Goal: Book appointment/travel/reservation

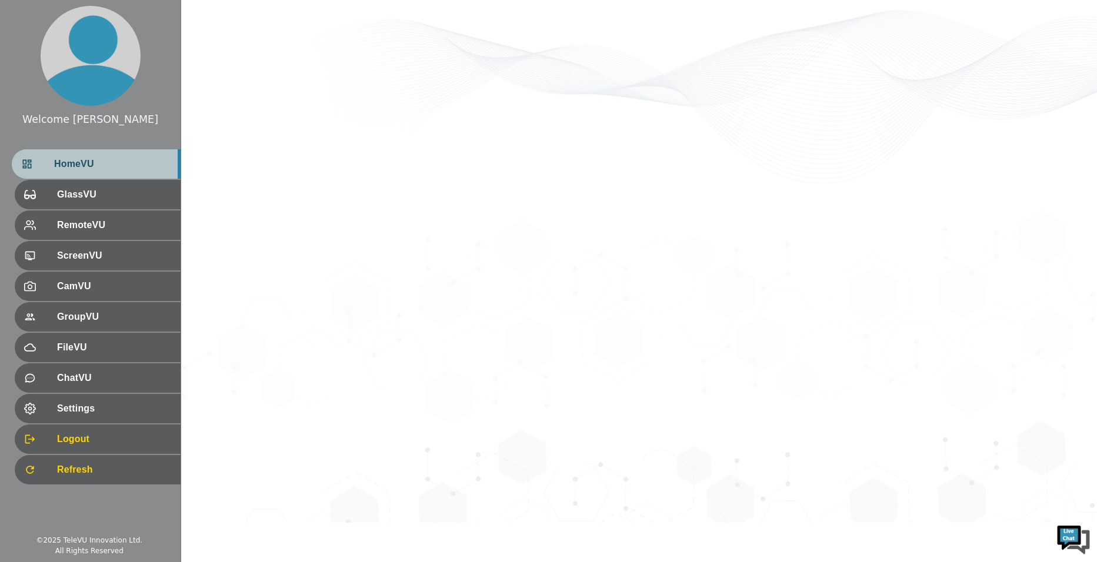
click at [111, 178] on div "HomeVU" at bounding box center [96, 163] width 169 height 29
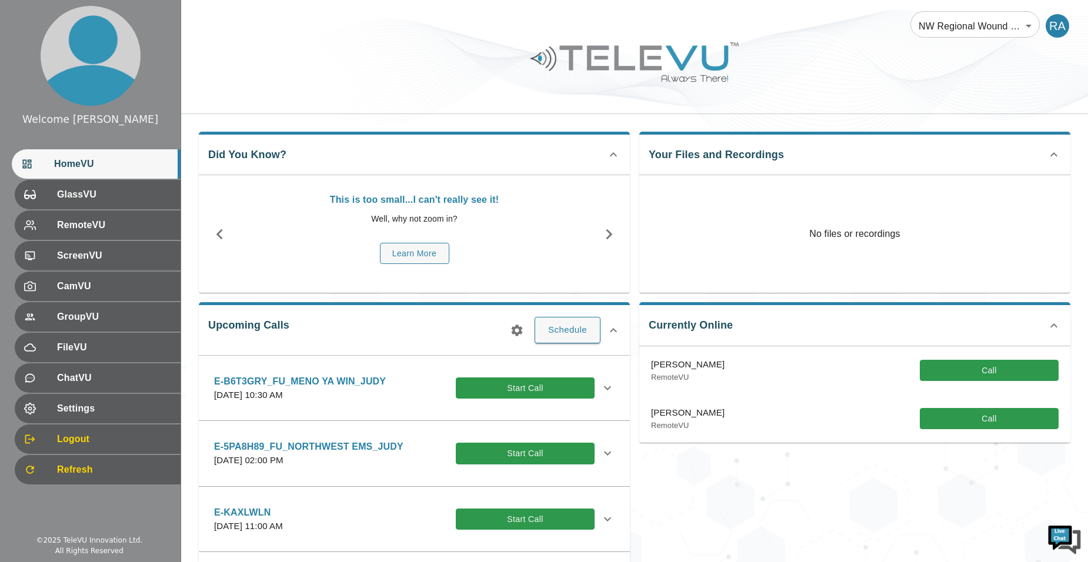
click at [516, 333] on icon "button" at bounding box center [517, 330] width 11 height 11
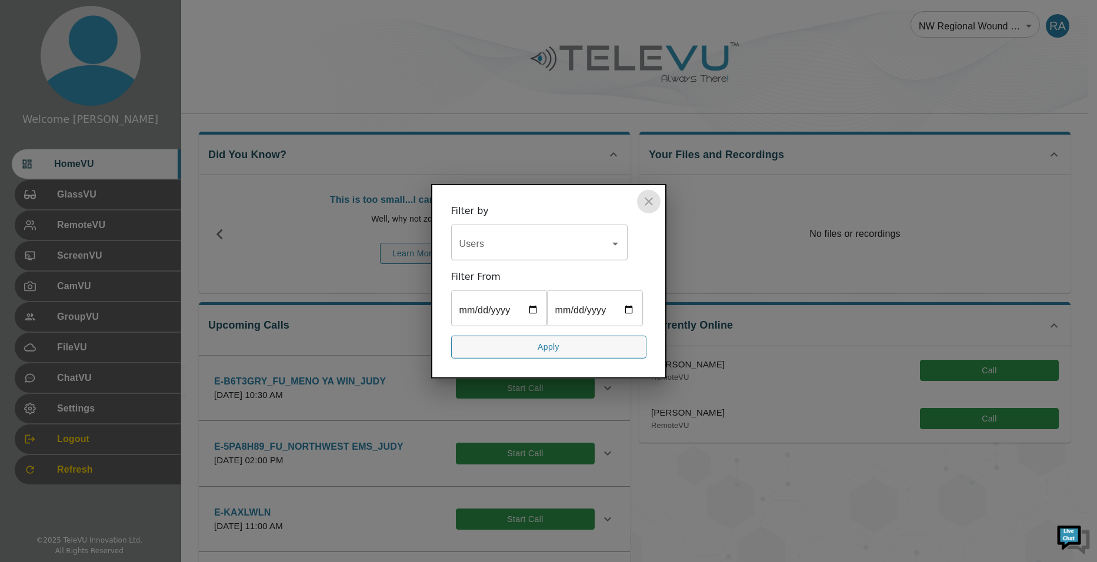
click at [648, 198] on icon "close" at bounding box center [649, 202] width 8 height 8
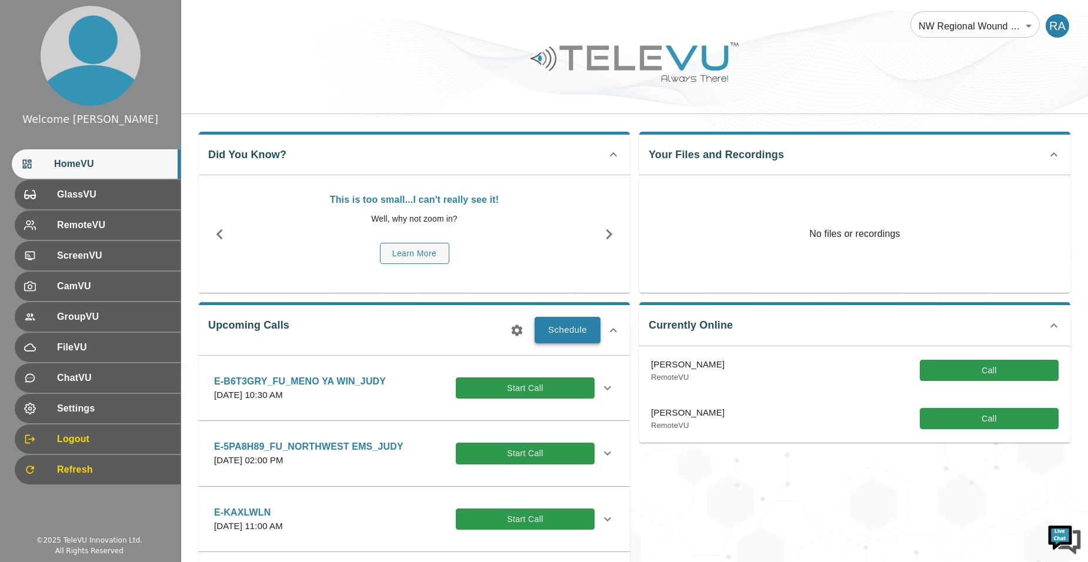
click at [583, 333] on button "Schedule" at bounding box center [568, 330] width 66 height 26
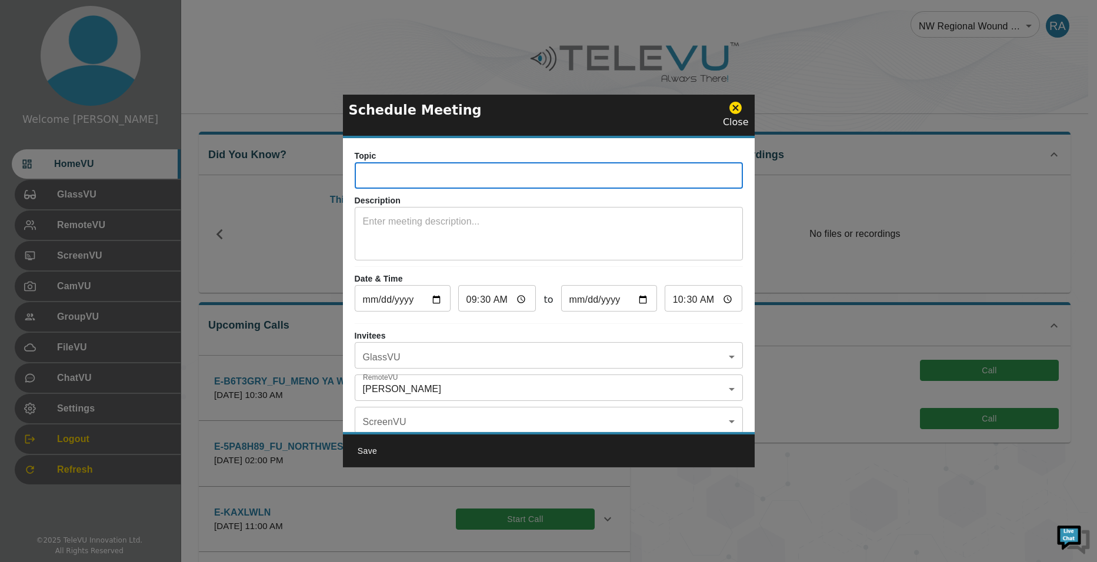
click at [397, 172] on input "text" at bounding box center [549, 177] width 388 height 24
click at [543, 180] on input "E-YZ5DK88" at bounding box center [549, 177] width 388 height 24
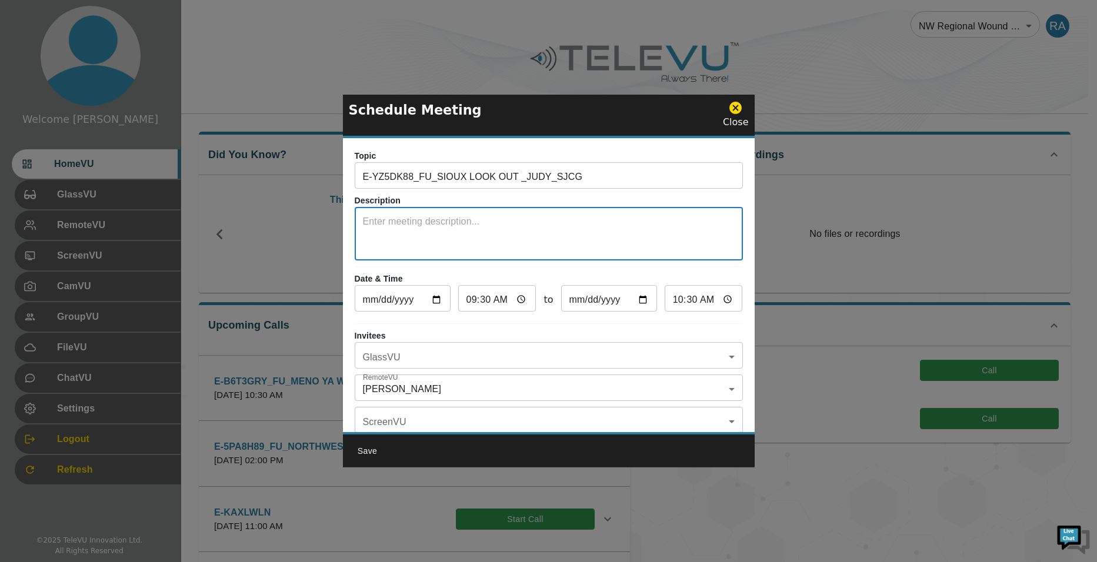
click at [570, 235] on textarea at bounding box center [549, 235] width 372 height 41
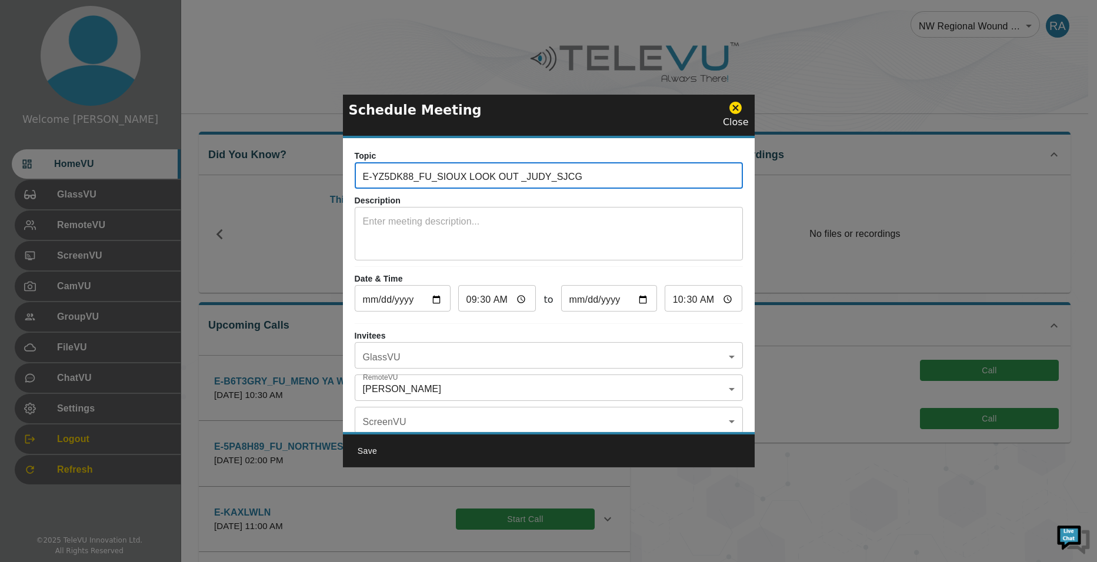
click at [505, 176] on input "E-YZ5DK88_FU_SIOUX LOOK OUT _JUDY_SJCG" at bounding box center [549, 177] width 388 height 24
type input "E-YZ5DK88_FU_SIOUX LOOK OUT MENO YA WIN _JUDY_SJCG"
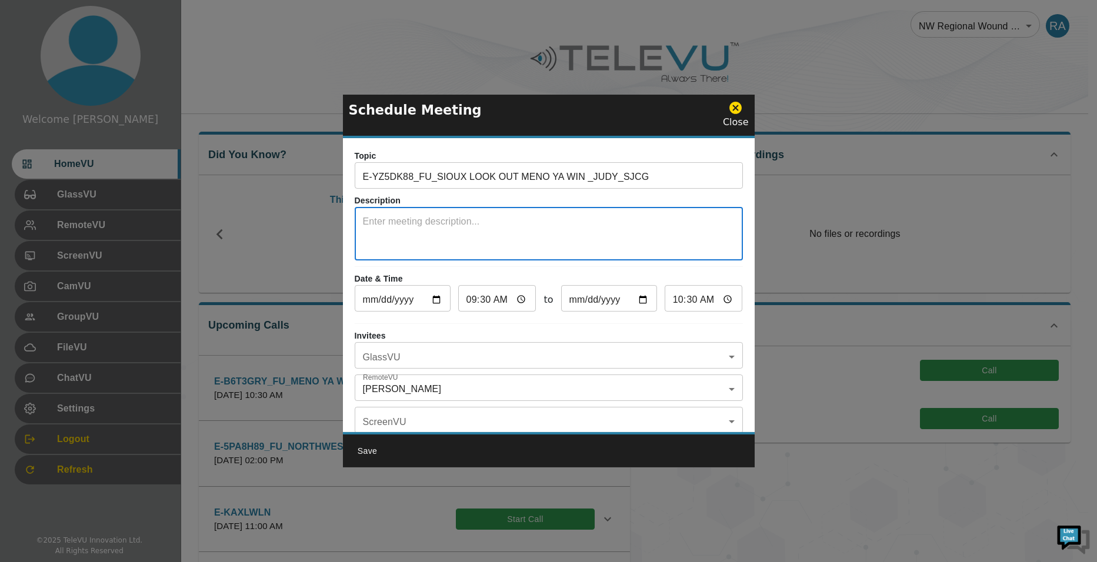
click at [556, 245] on textarea at bounding box center [549, 235] width 372 height 41
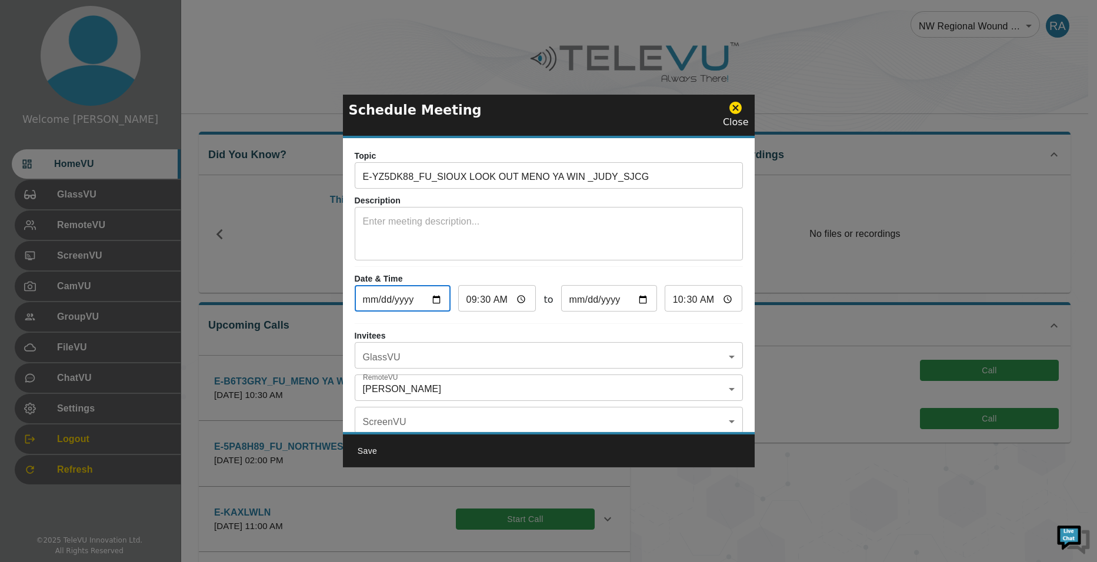
click at [441, 304] on input "[DATE]" at bounding box center [403, 300] width 96 height 24
type input "[DATE]"
click at [471, 301] on input "09:30" at bounding box center [497, 300] width 78 height 24
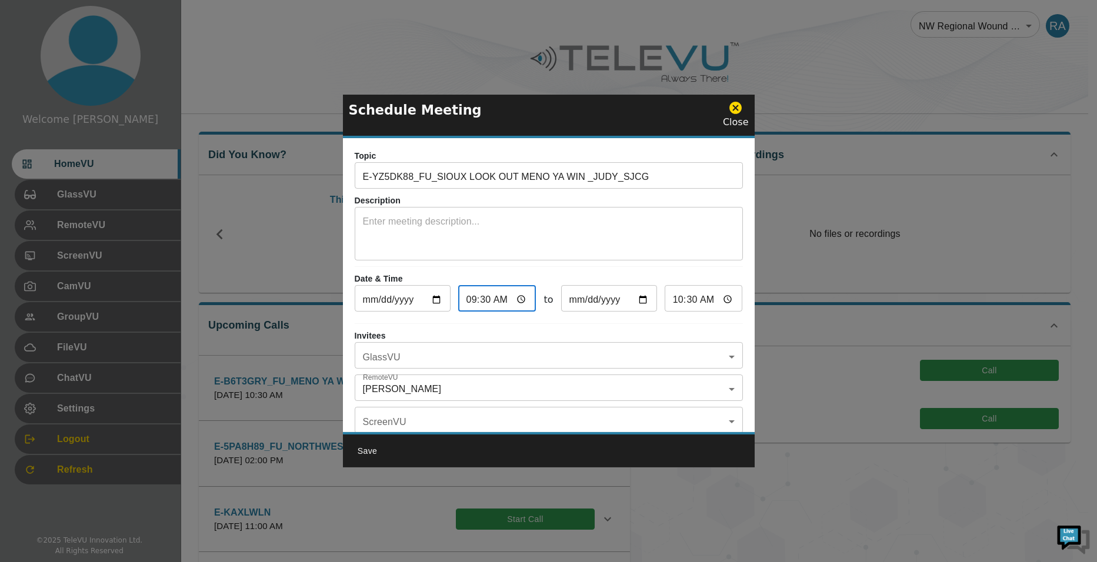
type input "01:30"
type input "02:30"
type input "11:30"
type input "12:30"
click at [485, 301] on input "11:30" at bounding box center [497, 300] width 78 height 24
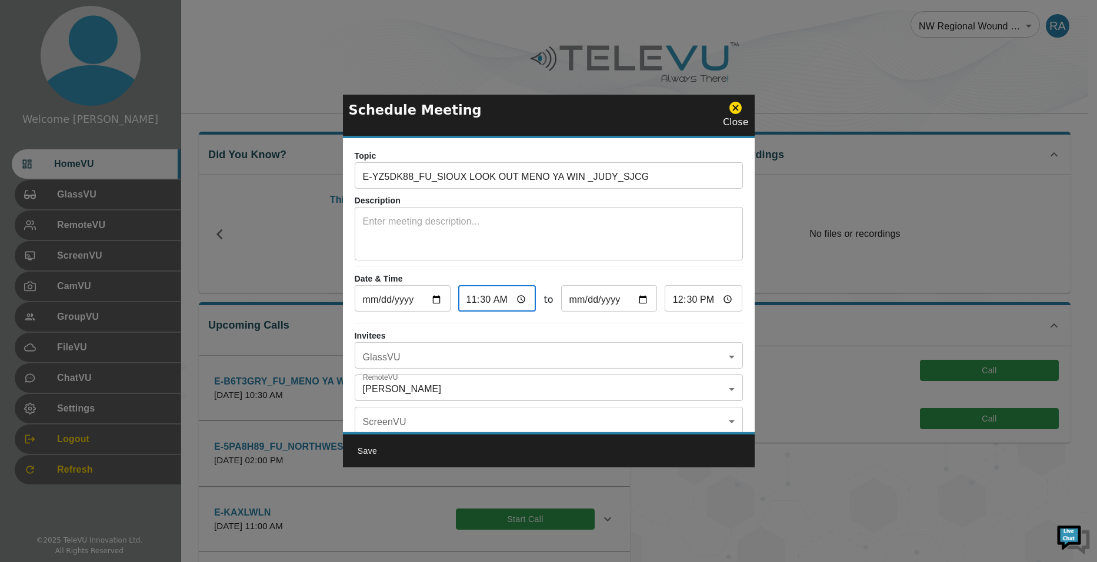
type input "11:00"
click at [673, 300] on input "12:00" at bounding box center [704, 300] width 78 height 24
type input "23:30"
click at [516, 355] on body "Welcome [PERSON_NAME] HomeVU GlassVU RemoteVU ScreenVU CamVU GroupVU FileVU Cha…" at bounding box center [548, 458] width 1097 height 917
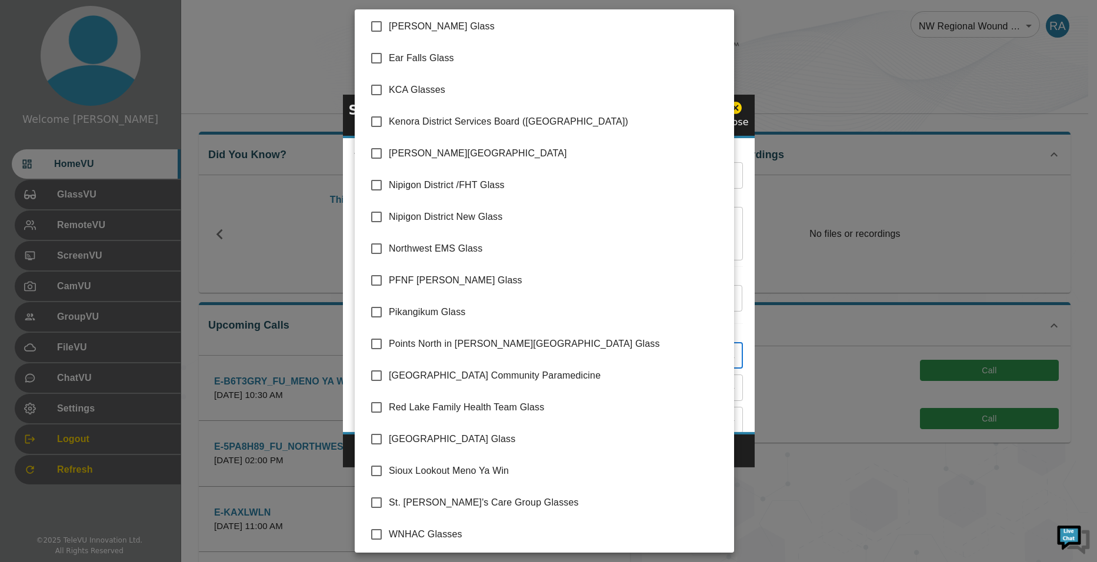
scroll to position [165, 0]
click at [497, 452] on li "[GEOGRAPHIC_DATA] Glass" at bounding box center [544, 437] width 379 height 32
type input "[GEOGRAPHIC_DATA] Glass"
checkbox input "true"
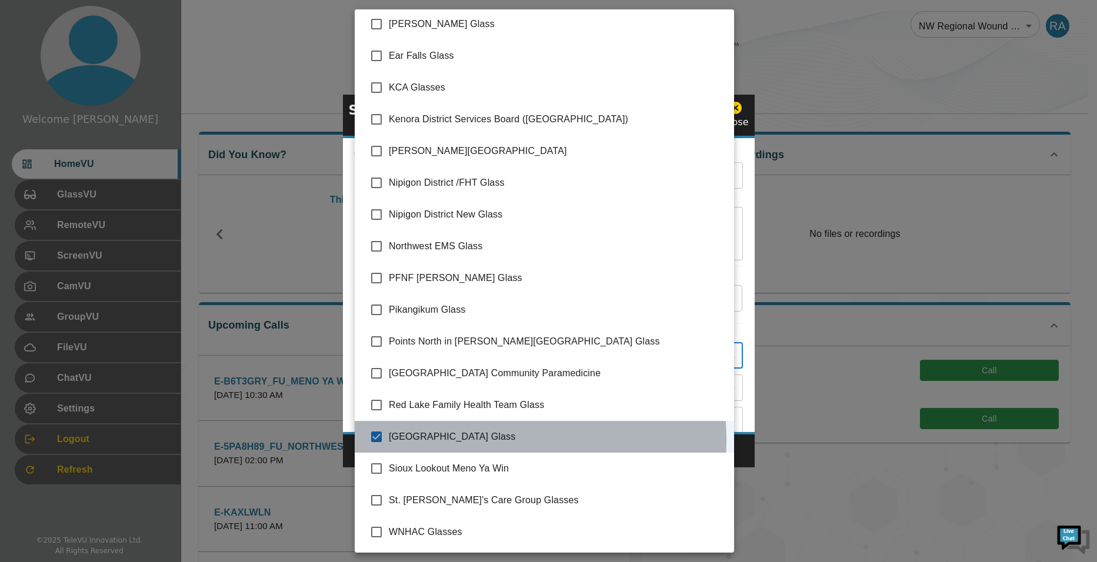
click at [471, 439] on span "[GEOGRAPHIC_DATA] Glass" at bounding box center [557, 437] width 336 height 14
checkbox input "false"
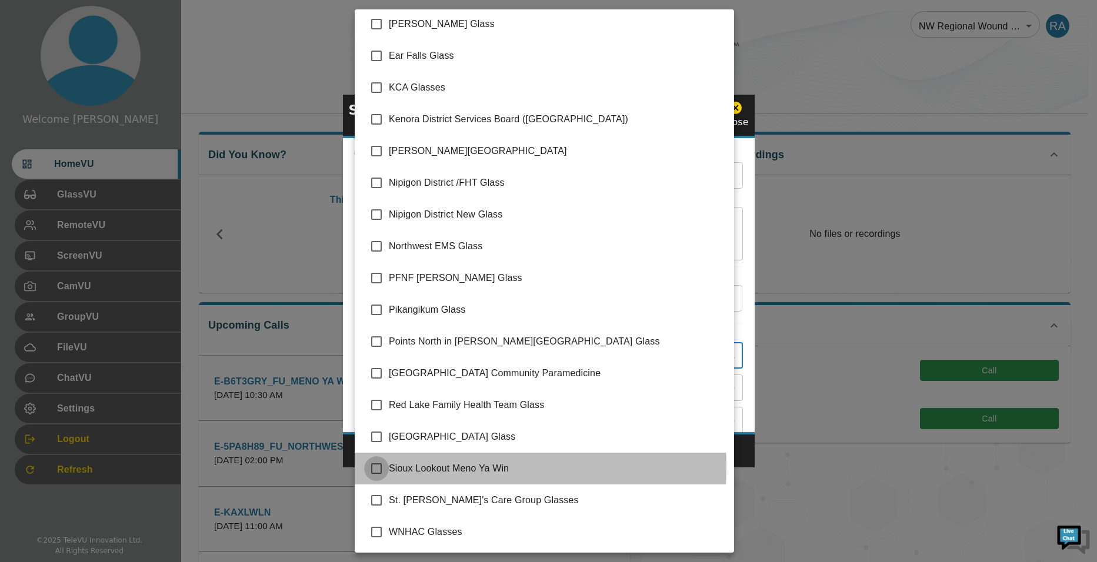
click at [374, 467] on input "checkbox" at bounding box center [376, 468] width 25 height 25
checkbox input "true"
type input "Sioux Lookout Meno Ya Win"
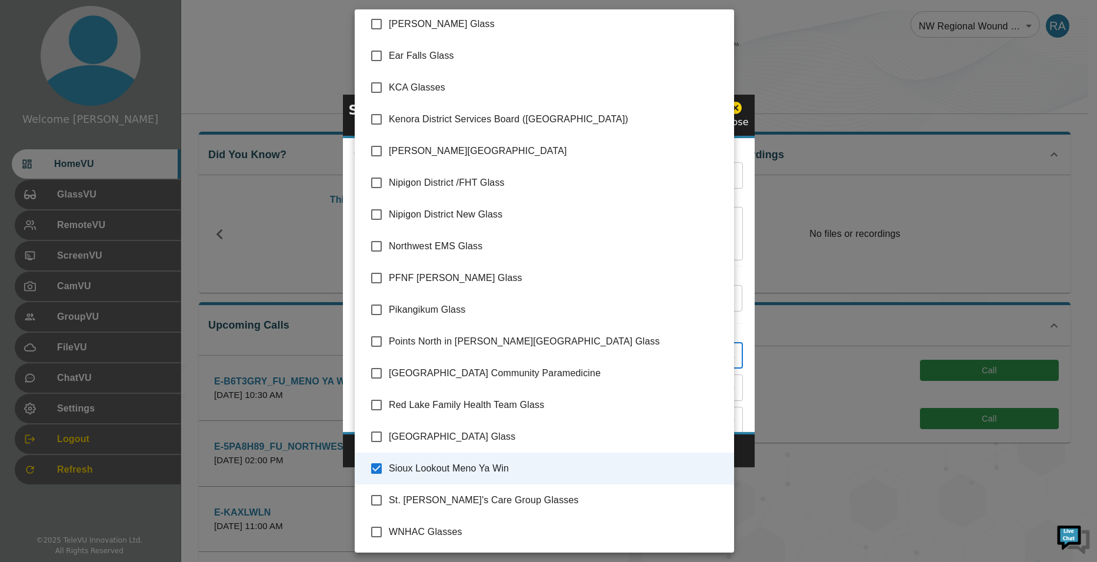
click at [749, 448] on div at bounding box center [548, 281] width 1097 height 562
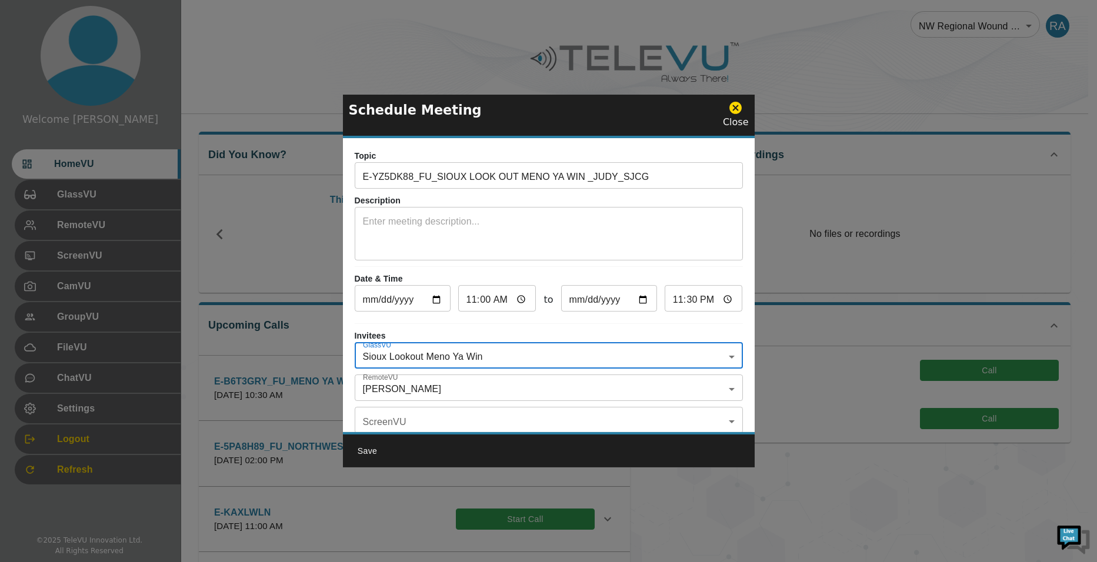
click at [438, 389] on body "Welcome [PERSON_NAME] HomeVU GlassVU RemoteVU ScreenVU CamVU GroupVU FileVU Cha…" at bounding box center [548, 458] width 1097 height 917
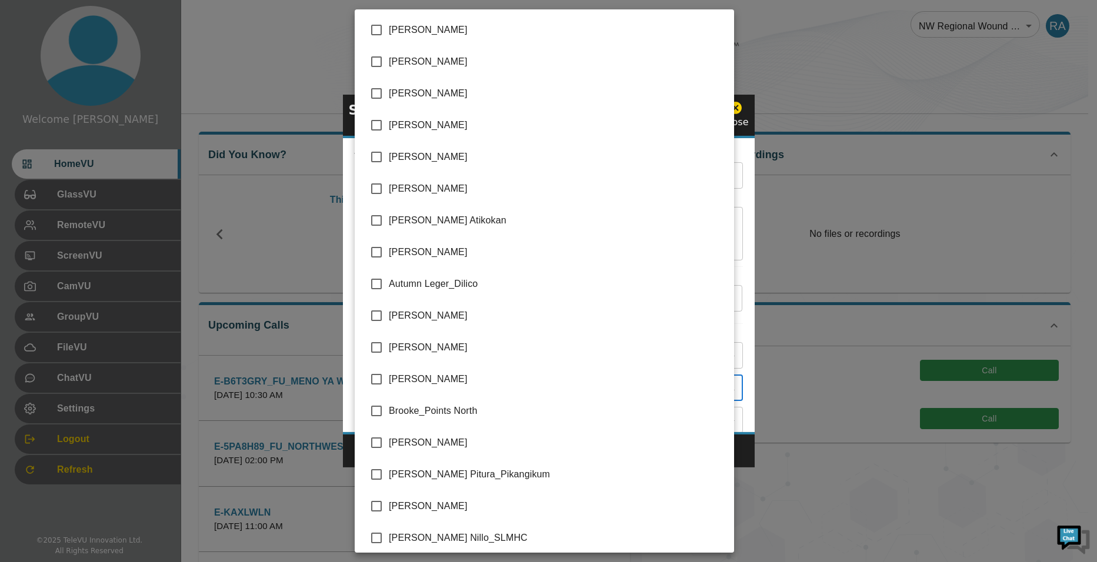
scroll to position [2385, 0]
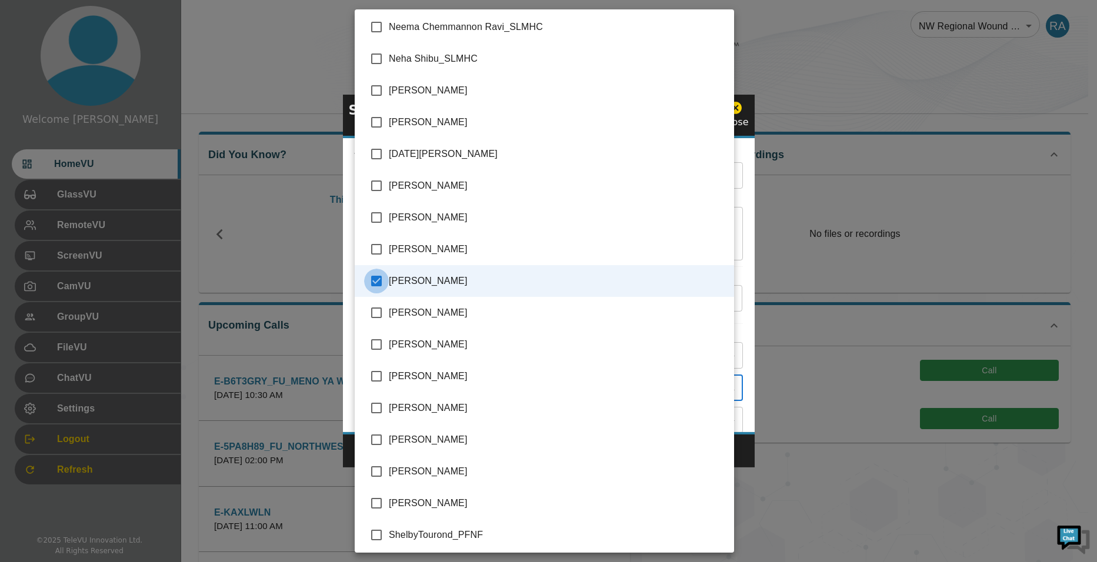
click at [380, 284] on input "checkbox" at bounding box center [376, 281] width 25 height 25
checkbox input "false"
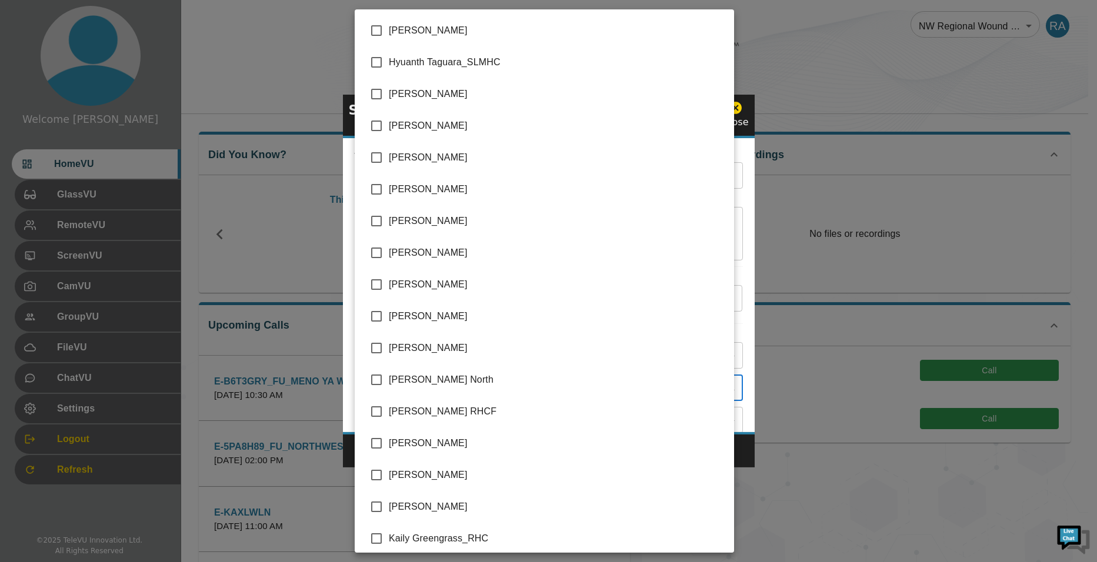
scroll to position [1176, 0]
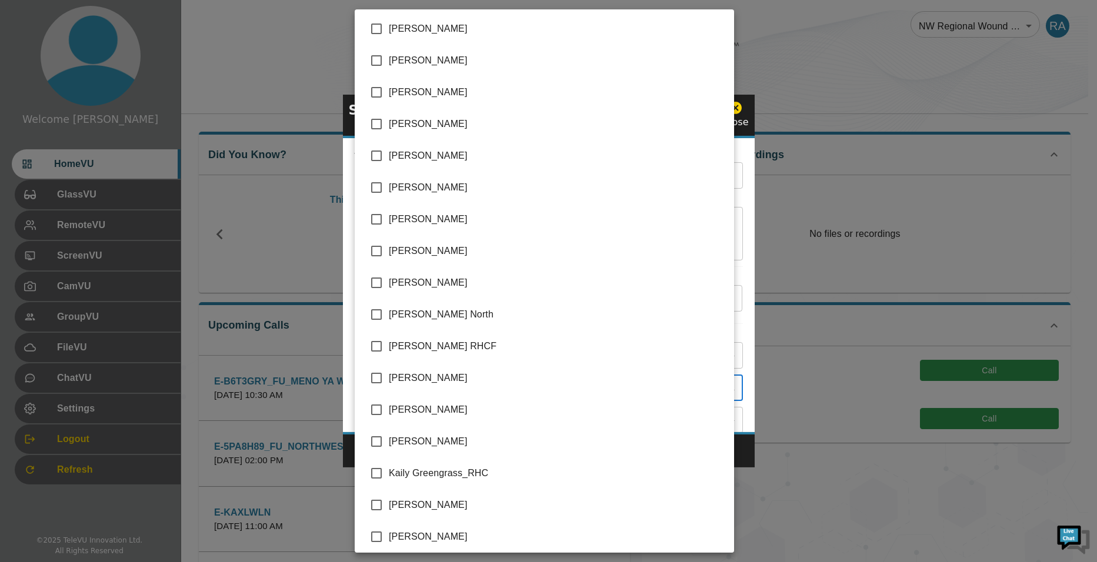
click at [375, 409] on input "checkbox" at bounding box center [376, 410] width 25 height 25
checkbox input "true"
type input "[PERSON_NAME]"
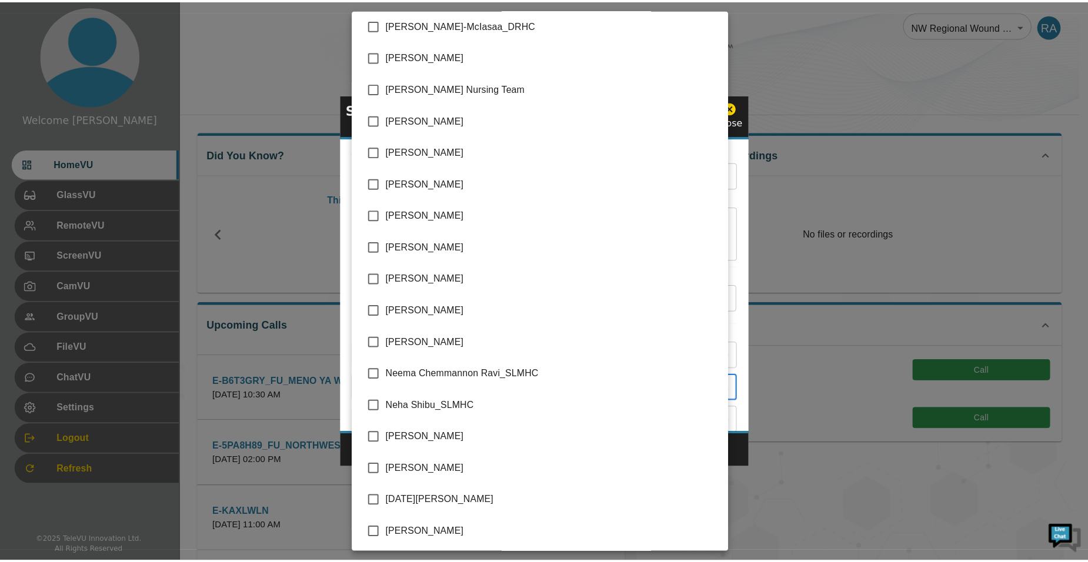
scroll to position [2058, 0]
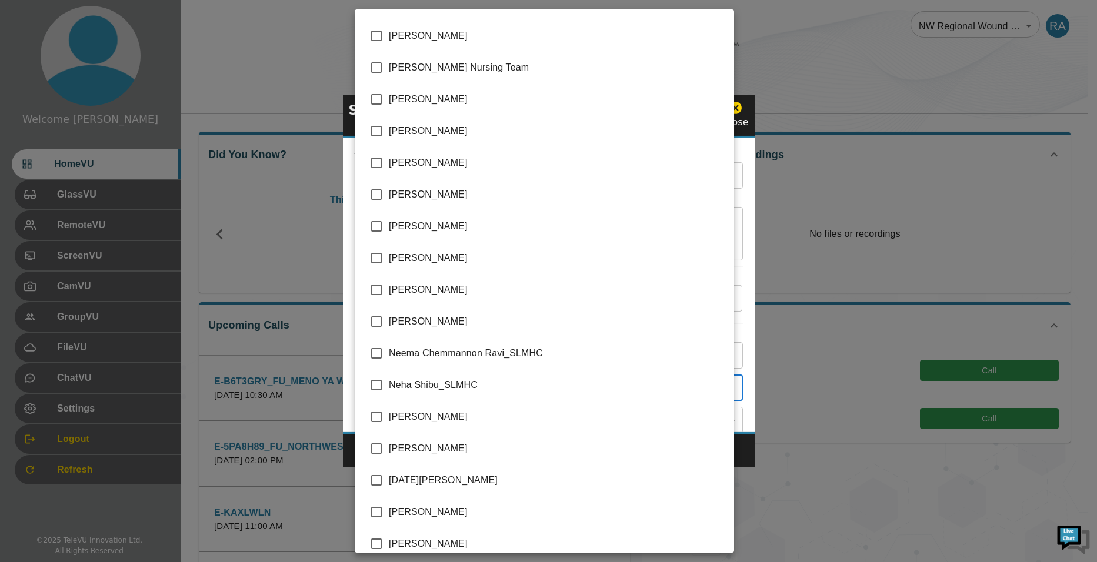
click at [379, 448] on input "checkbox" at bounding box center [376, 448] width 25 height 25
checkbox input "true"
type input "[PERSON_NAME],[PERSON_NAME]"
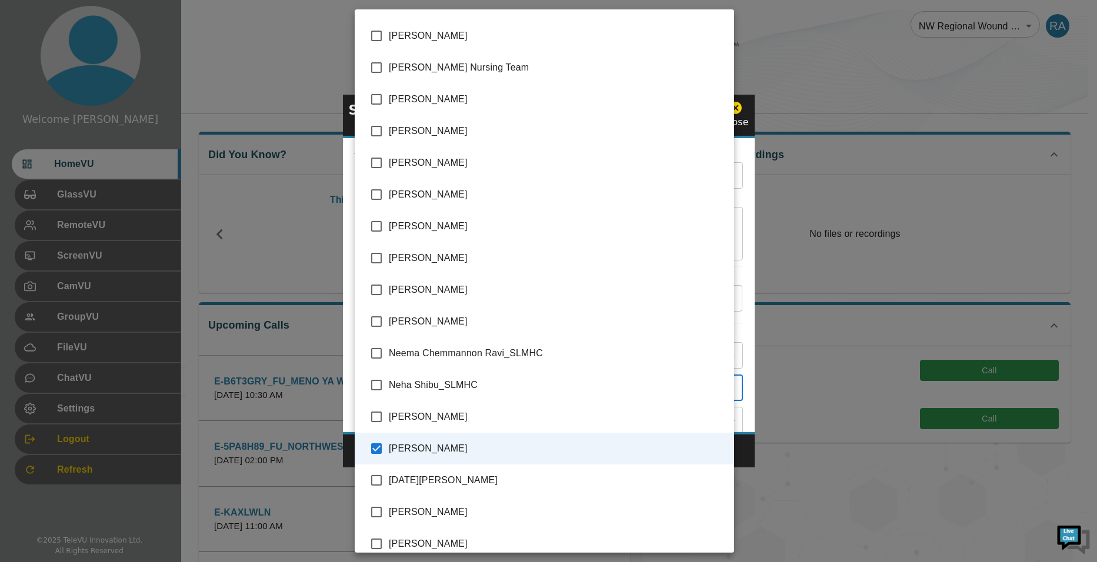
click at [749, 449] on div at bounding box center [548, 281] width 1097 height 562
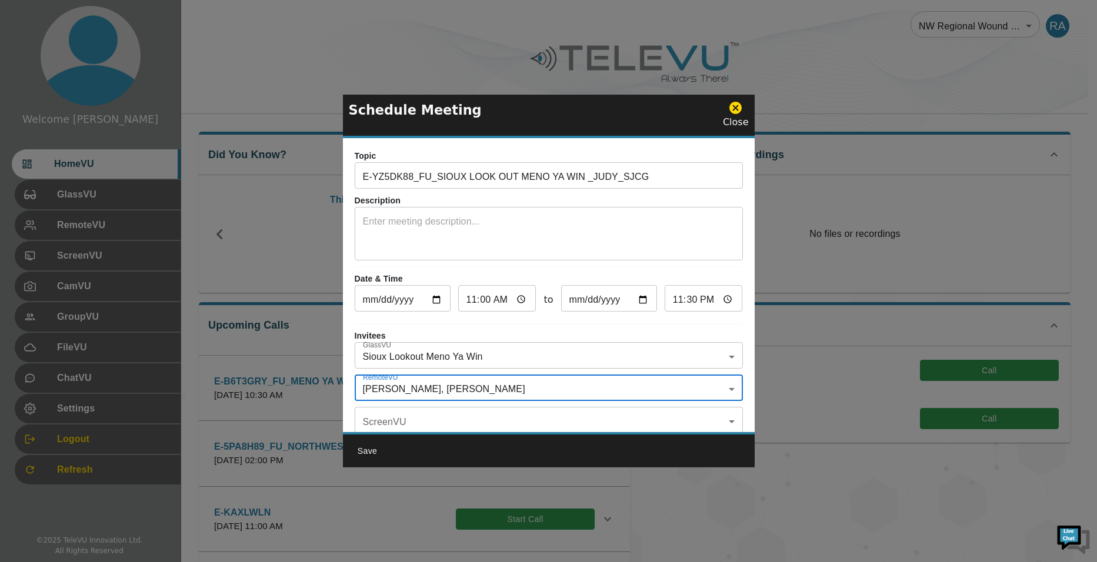
click at [419, 226] on textarea at bounding box center [549, 235] width 372 height 41
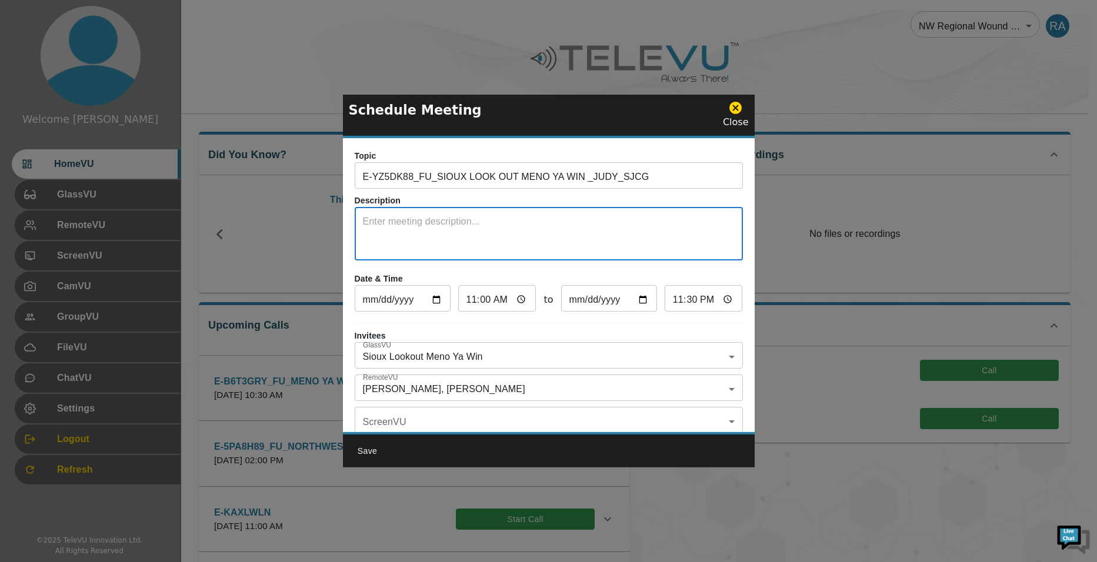
click at [405, 239] on textarea at bounding box center [549, 235] width 372 height 41
type textarea "System 5"
click at [377, 451] on button "Save" at bounding box center [368, 452] width 38 height 22
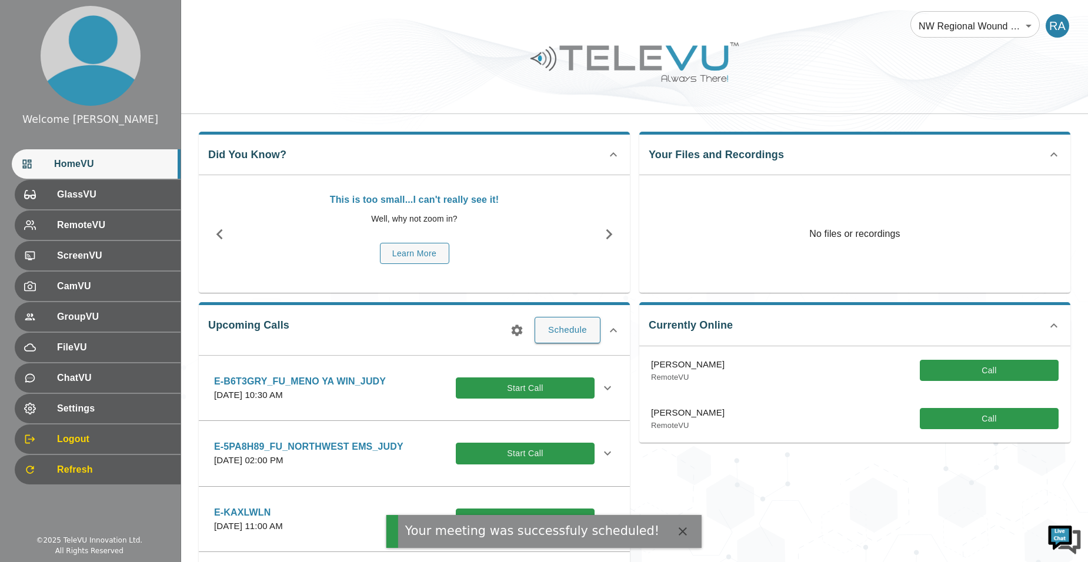
click at [519, 328] on icon "button" at bounding box center [517, 330] width 11 height 11
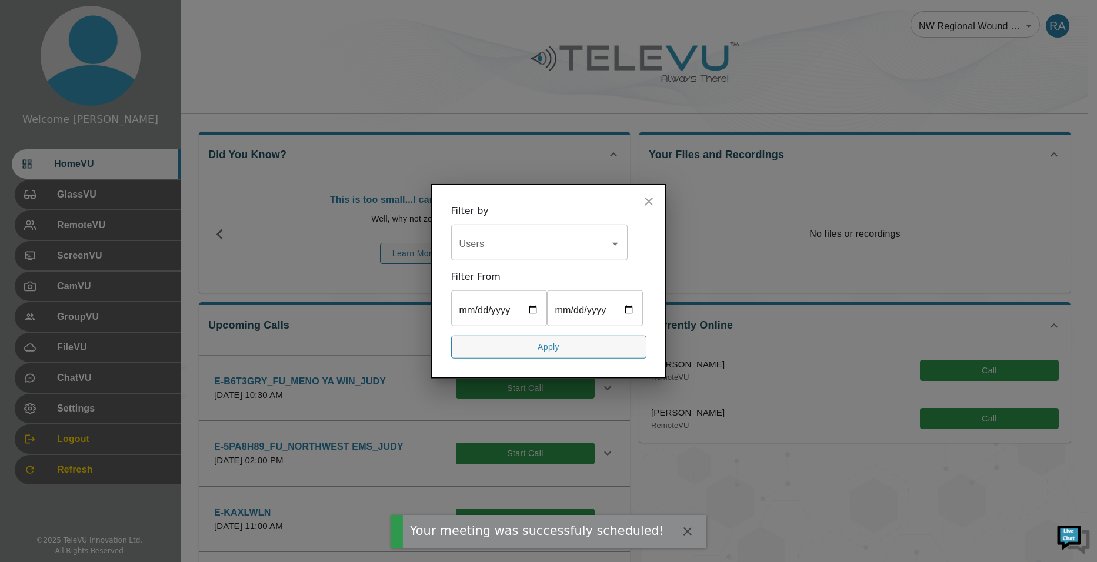
click at [534, 235] on input "Users" at bounding box center [530, 244] width 148 height 22
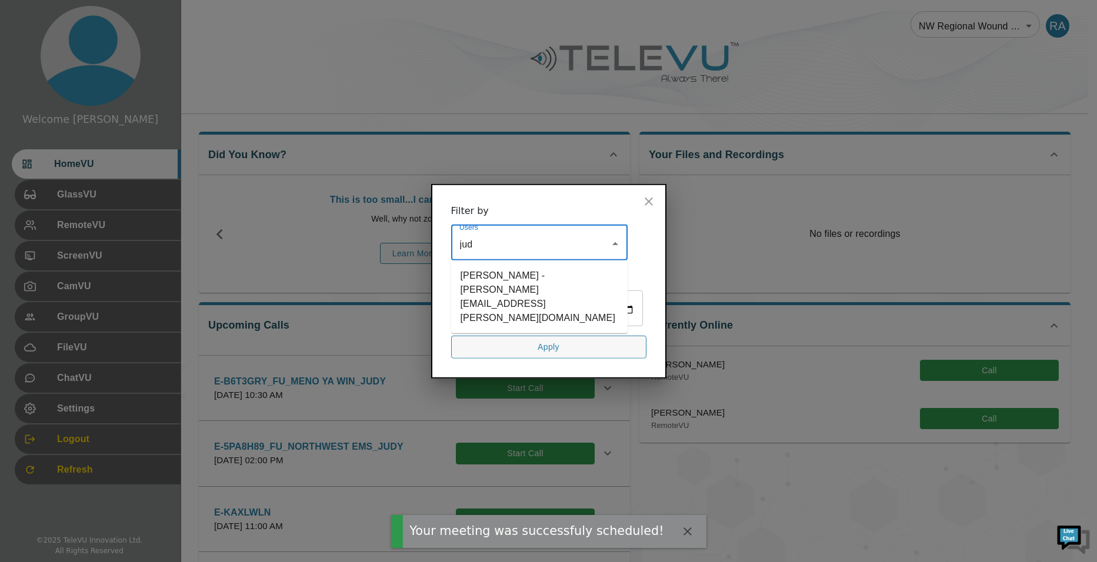
type input "[PERSON_NAME]"
click at [529, 265] on li "[PERSON_NAME] - [PERSON_NAME][EMAIL_ADDRESS][PERSON_NAME][DOMAIN_NAME]" at bounding box center [539, 297] width 176 height 64
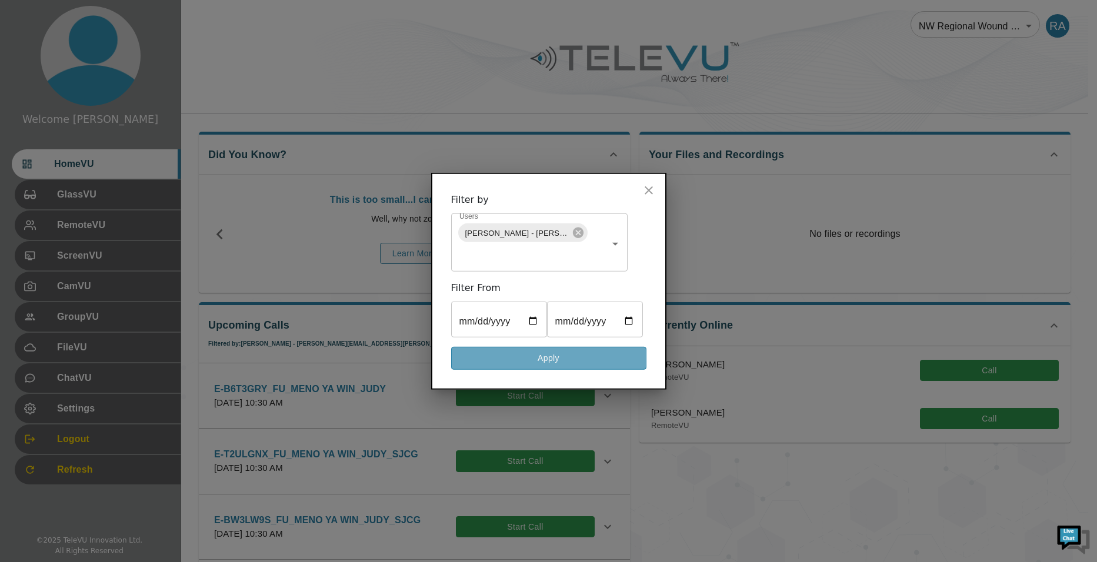
click at [574, 370] on button "Apply" at bounding box center [548, 358] width 195 height 23
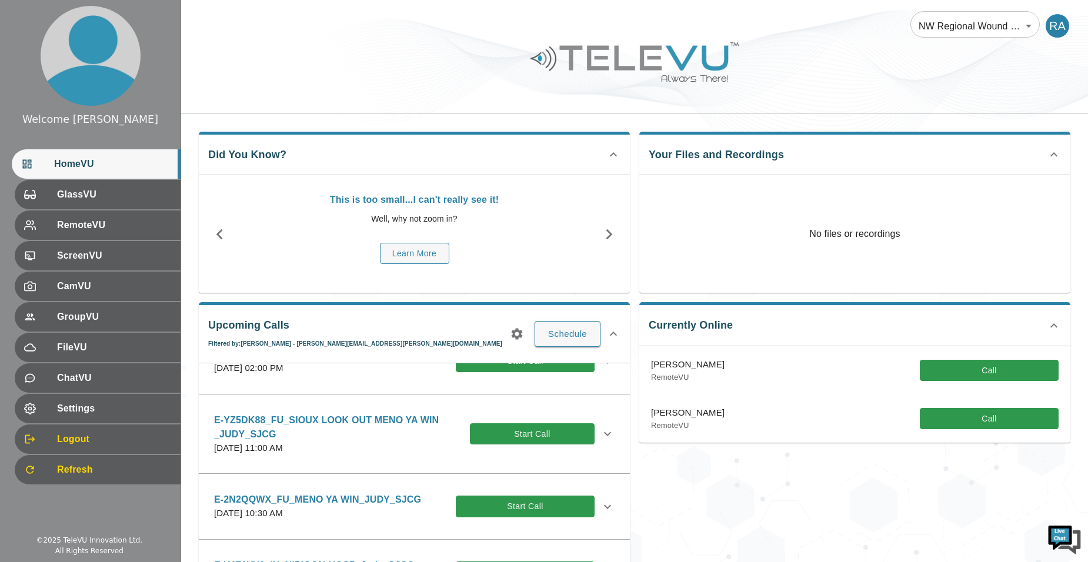
scroll to position [235, 0]
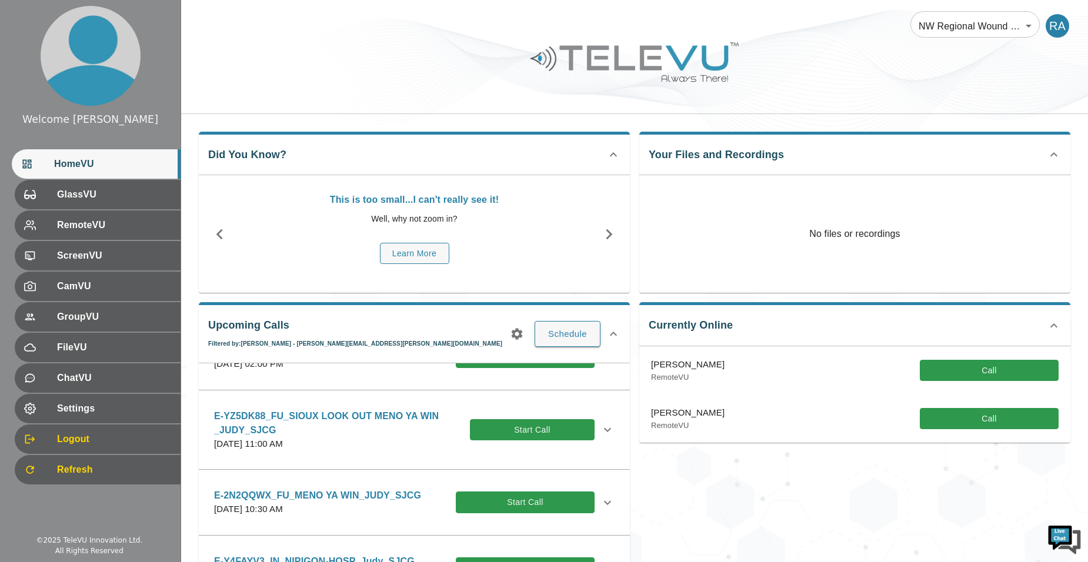
click at [600, 428] on icon at bounding box center [607, 430] width 14 height 14
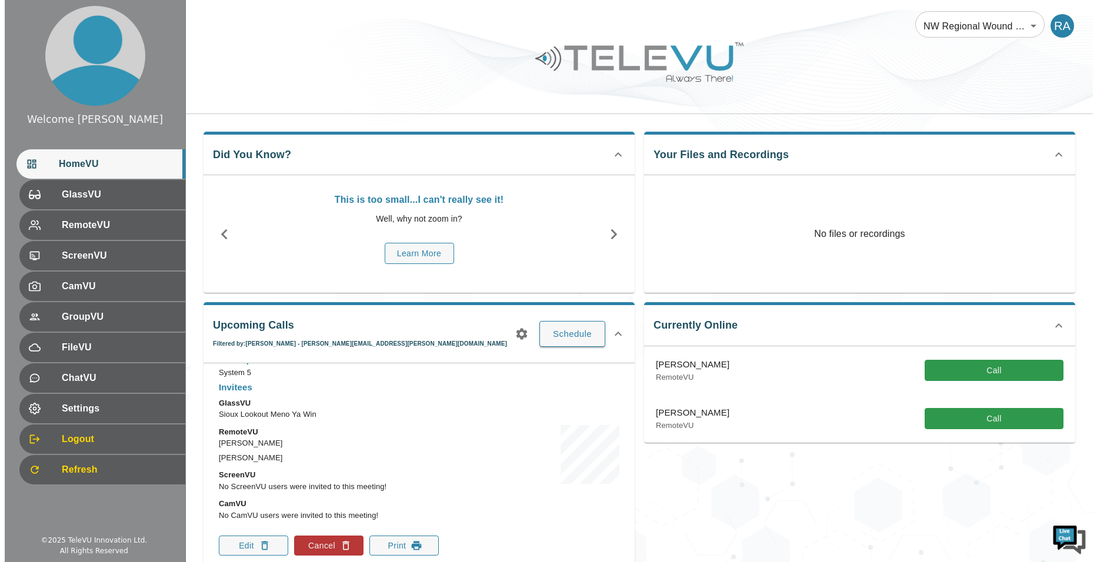
scroll to position [412, 0]
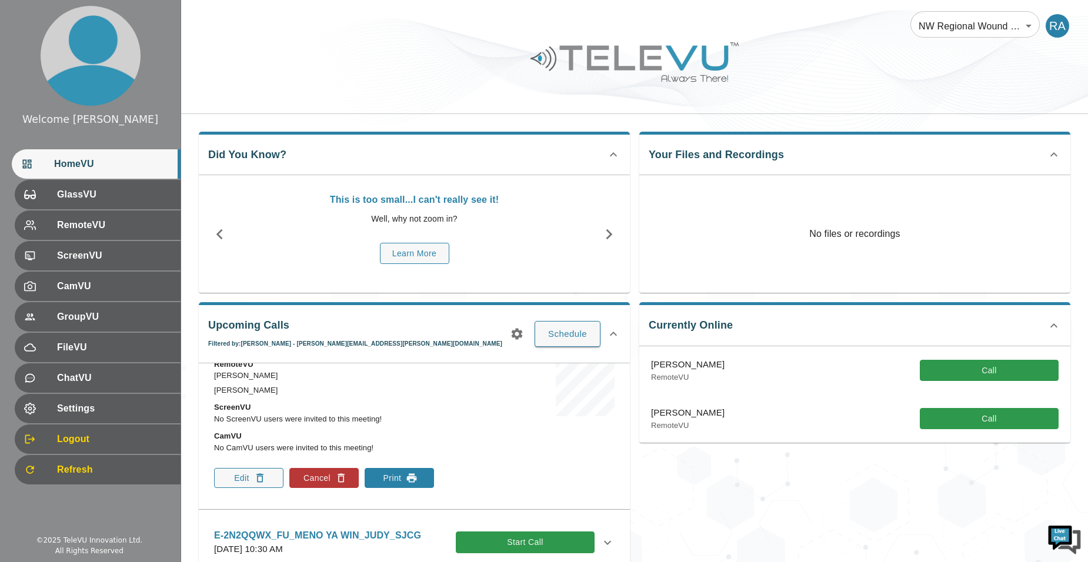
click at [426, 483] on button "Print" at bounding box center [399, 478] width 69 height 20
click at [574, 345] on button "Schedule" at bounding box center [568, 334] width 66 height 26
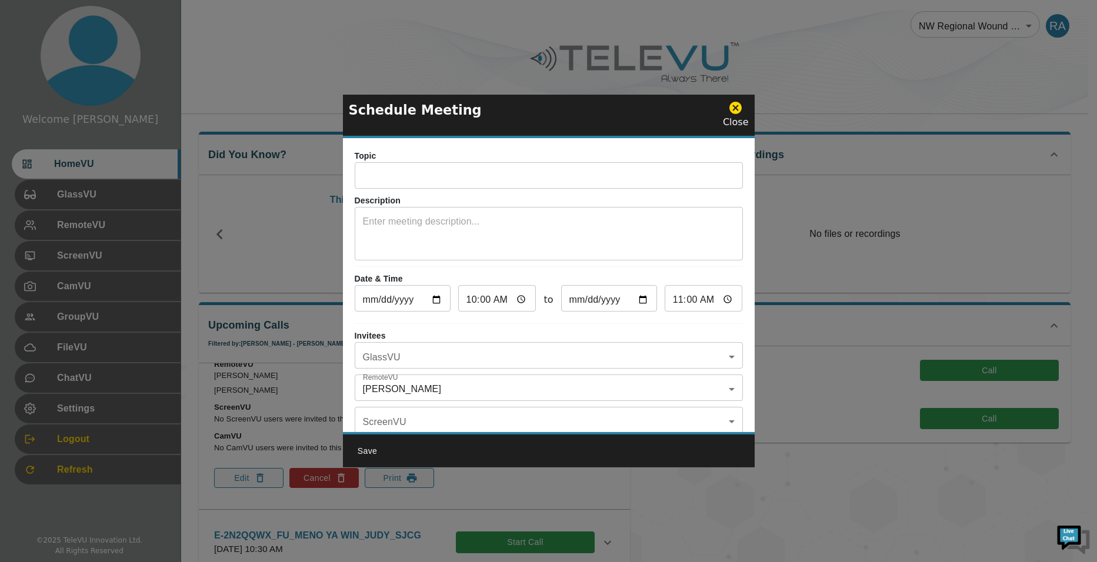
click at [408, 170] on input "text" at bounding box center [549, 177] width 388 height 24
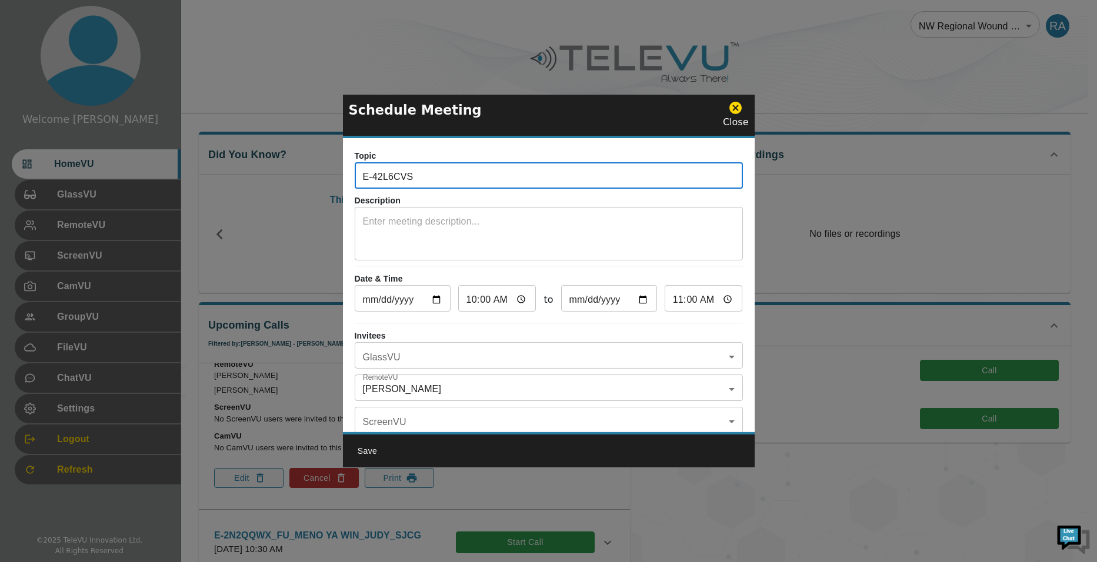
type input "E-42L6CVS_FU_MENO YA WIN_JUDY_SJCG"
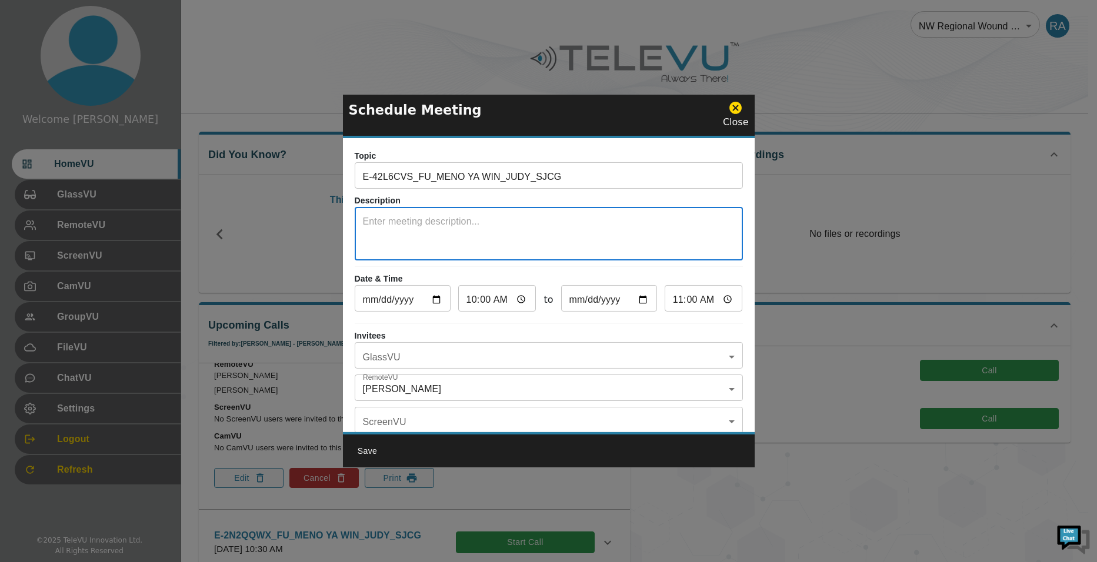
click at [541, 221] on textarea at bounding box center [549, 235] width 372 height 41
click at [370, 222] on textarea "SSTEM 5" at bounding box center [549, 235] width 372 height 41
type textarea "SYSTEM 5"
click at [435, 301] on input "[DATE]" at bounding box center [403, 300] width 96 height 24
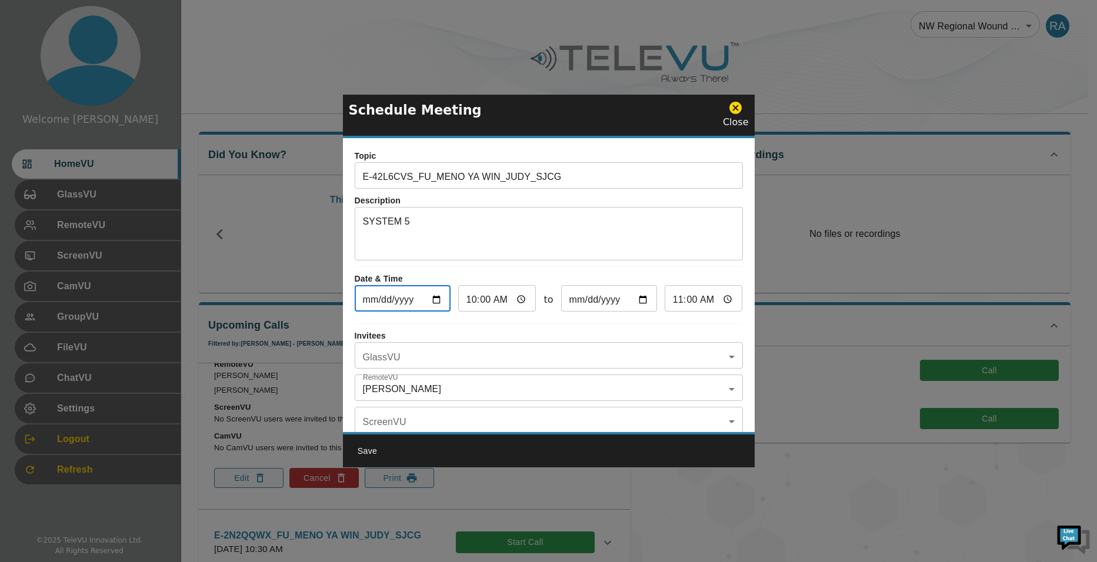
type input "[DATE]"
click at [473, 298] on input "10:00" at bounding box center [497, 300] width 78 height 24
click at [515, 301] on input "10:00" at bounding box center [497, 300] width 78 height 24
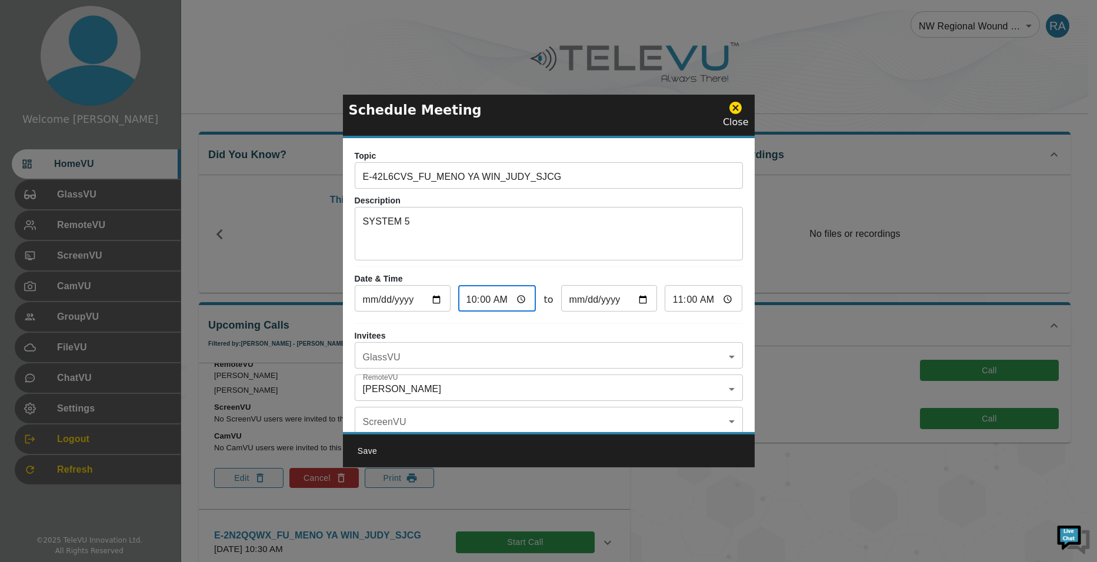
type input "01:00"
type input "02:00"
type input "01:30"
type input "02:30"
type input "13:30"
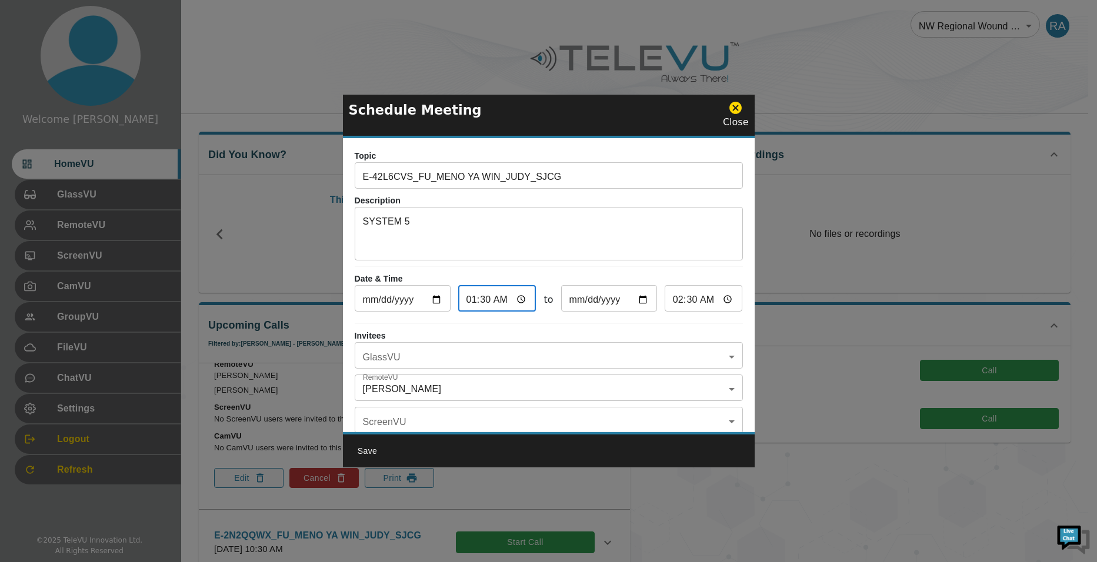
type input "14:30"
type input "13:30"
click at [686, 326] on div "Topic E-42L6CVS_FU_MENO YA WIN_JUDY_SJCG ​ Description SYSTEM 5 x ​ Date & Time…" at bounding box center [549, 285] width 412 height 294
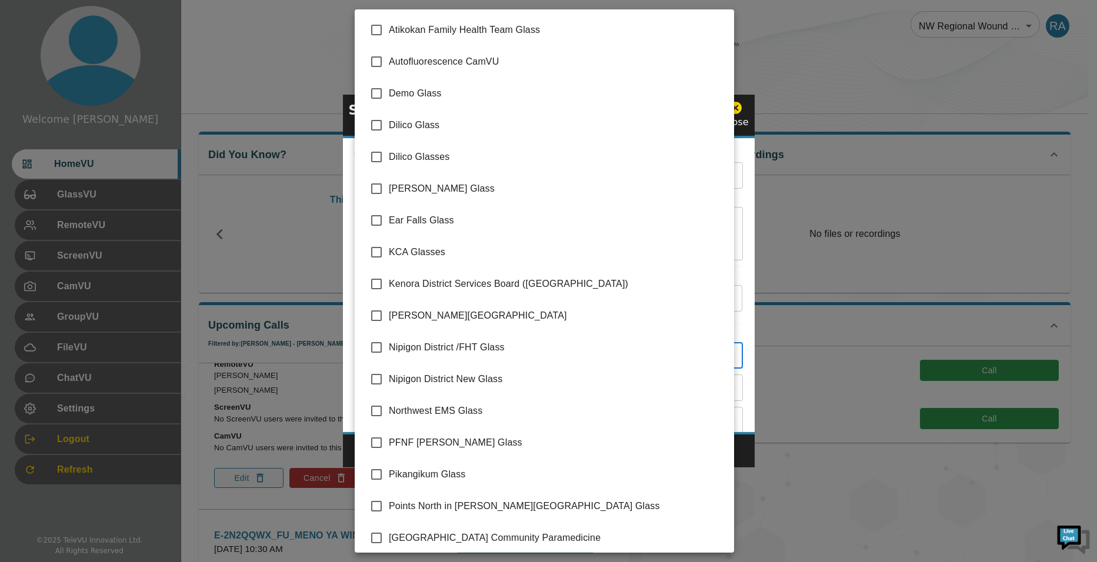
click at [473, 359] on body "Welcome [PERSON_NAME] HomeVU GlassVU RemoteVU ScreenVU CamVU GroupVU FileVU Cha…" at bounding box center [548, 463] width 1097 height 926
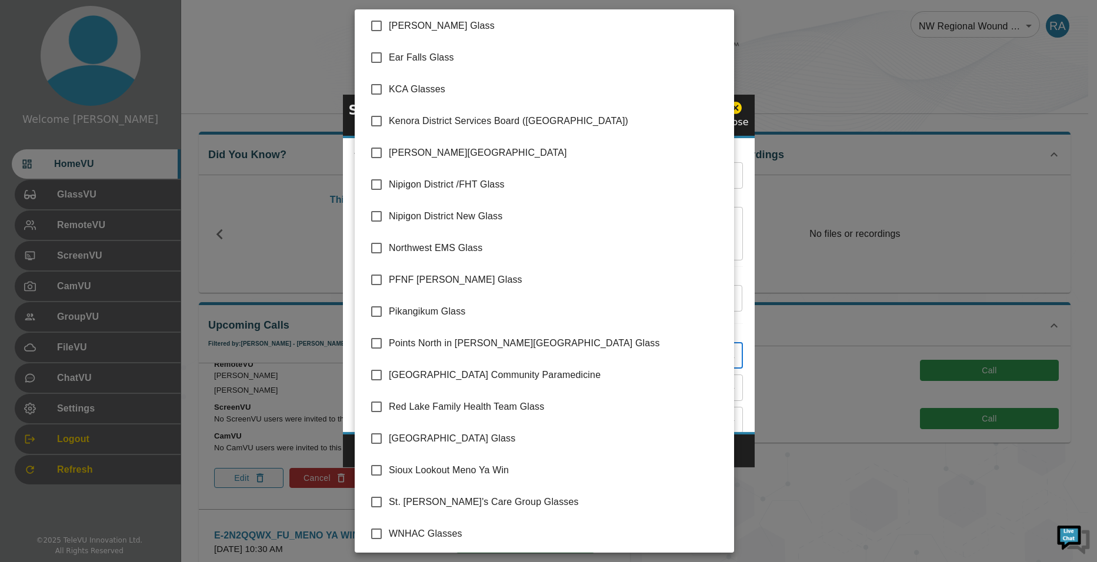
scroll to position [165, 0]
click at [379, 467] on input "checkbox" at bounding box center [376, 468] width 25 height 25
checkbox input "true"
type input "Sioux Lookout Meno Ya Win"
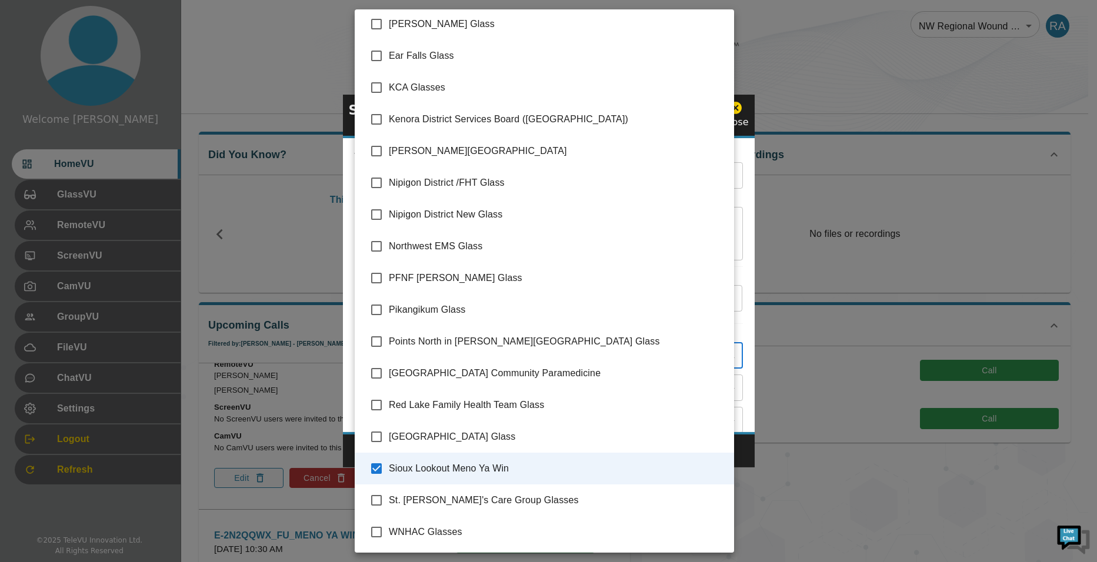
click at [751, 453] on div at bounding box center [548, 281] width 1097 height 562
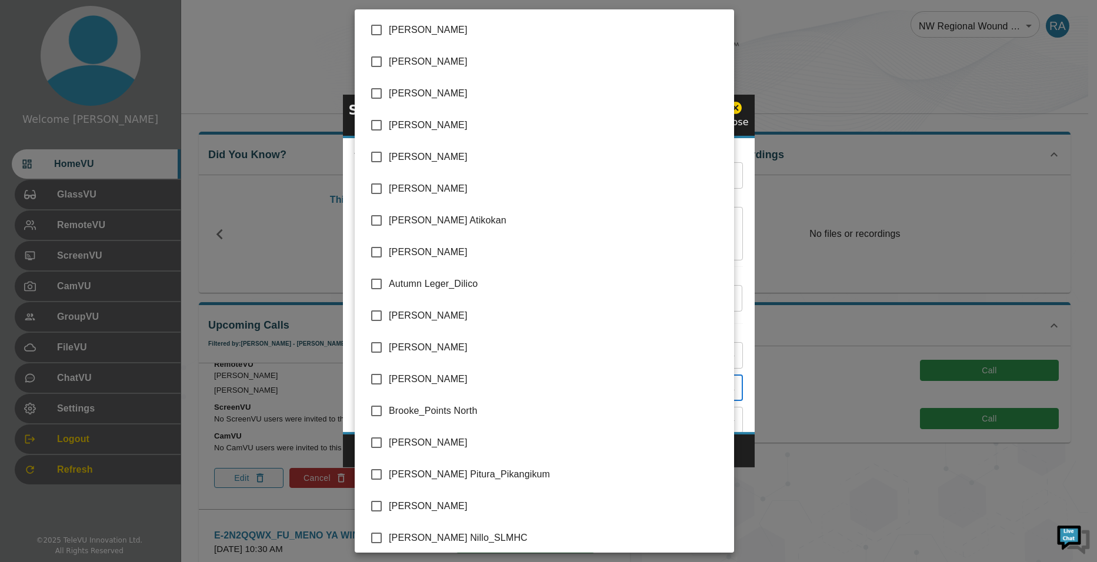
click at [392, 385] on body "Welcome [PERSON_NAME] HomeVU GlassVU RemoteVU ScreenVU CamVU GroupVU FileVU Cha…" at bounding box center [548, 463] width 1097 height 926
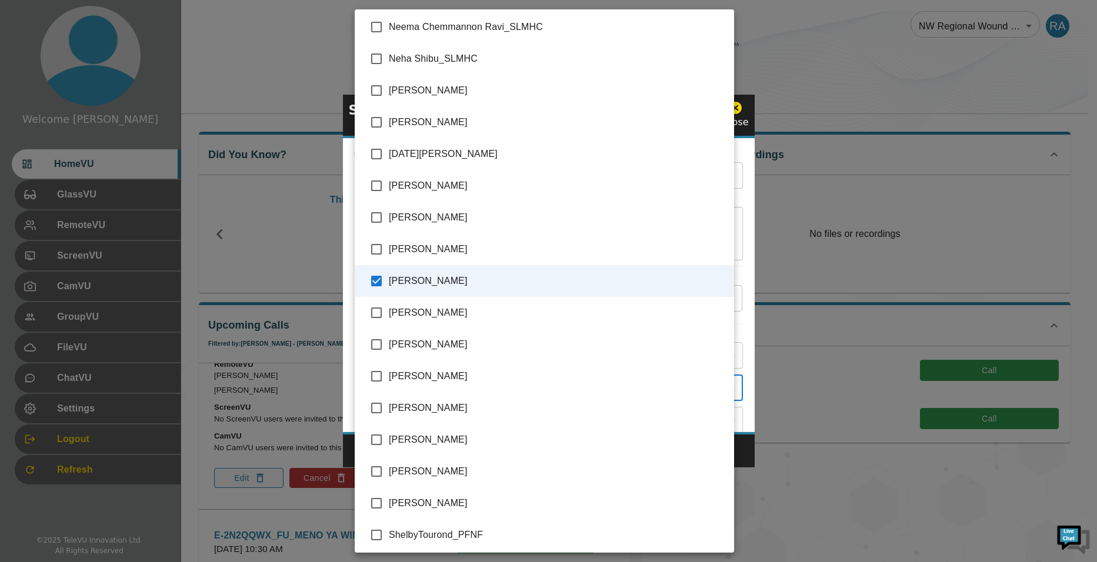
click at [380, 275] on input "checkbox" at bounding box center [376, 281] width 25 height 25
checkbox input "false"
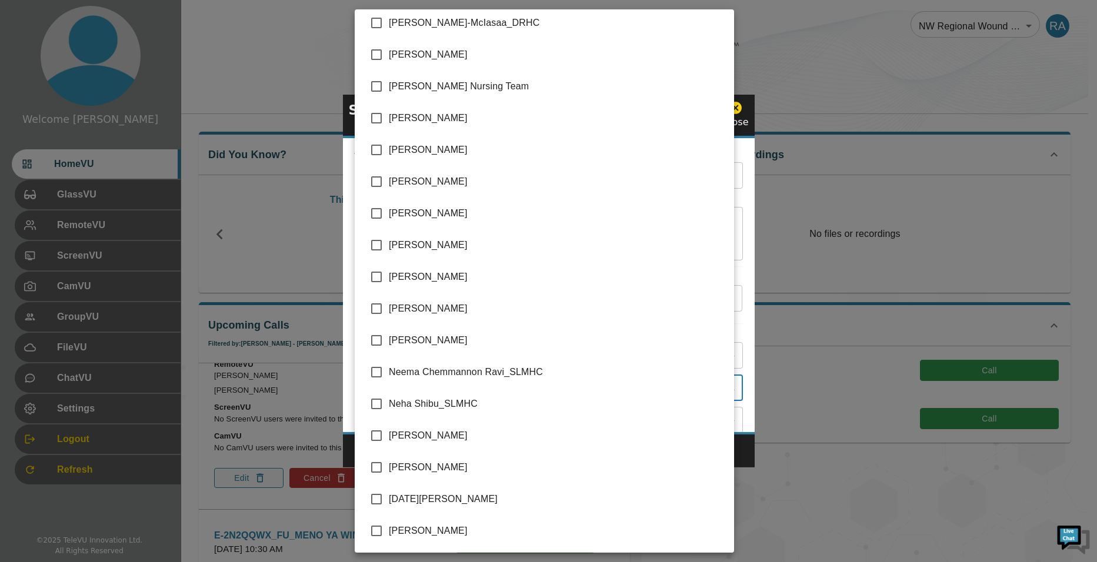
scroll to position [2058, 0]
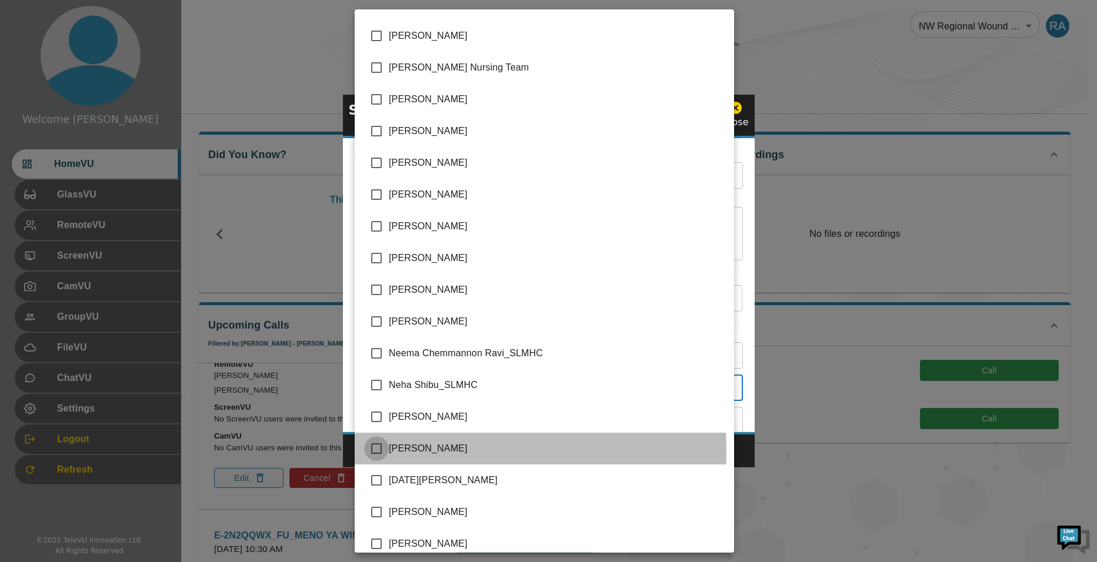
click at [379, 452] on input "checkbox" at bounding box center [376, 448] width 25 height 25
checkbox input "true"
type input "[PERSON_NAME]"
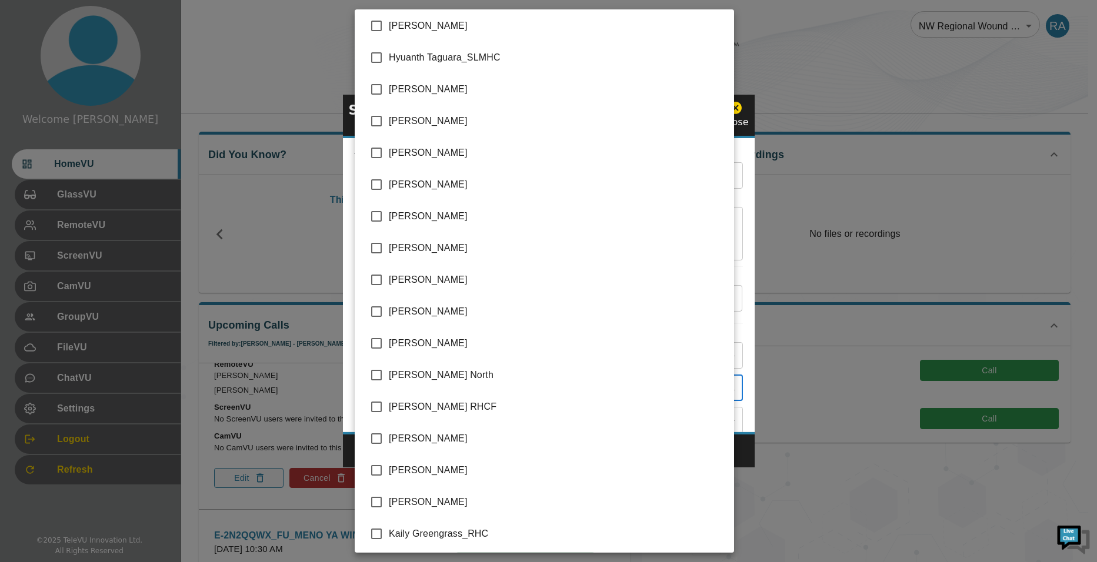
scroll to position [1235, 0]
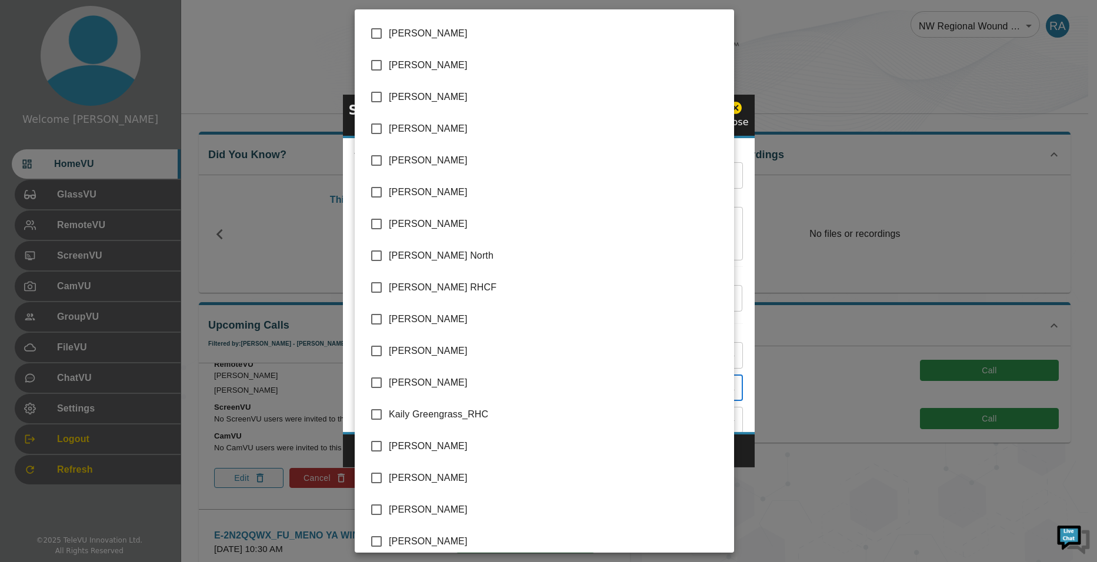
click at [378, 352] on input "checkbox" at bounding box center [376, 351] width 25 height 25
checkbox input "true"
type input "[PERSON_NAME],[PERSON_NAME]"
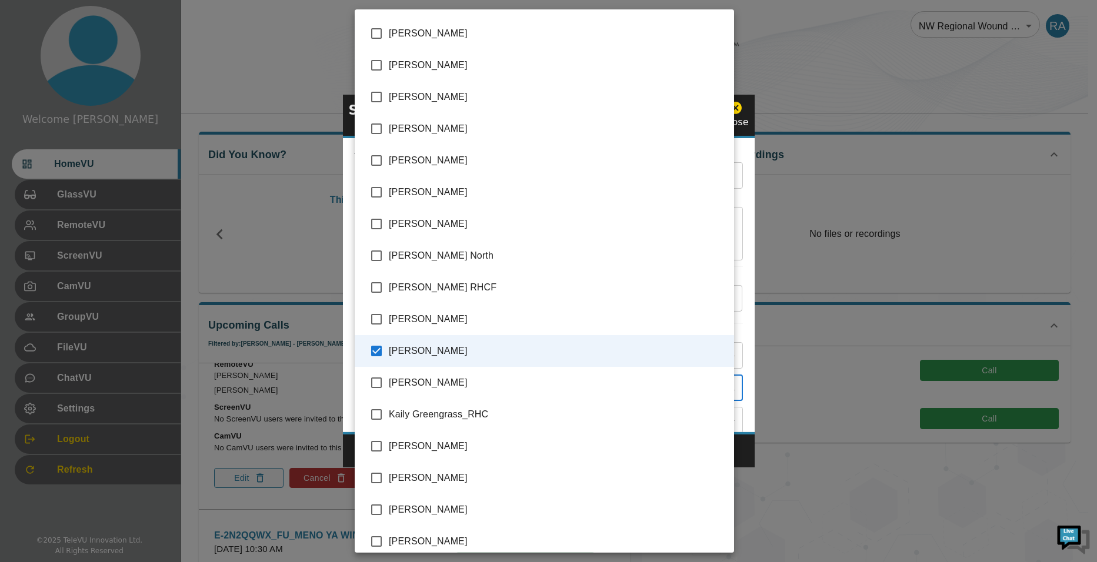
click at [740, 465] on div at bounding box center [548, 281] width 1097 height 562
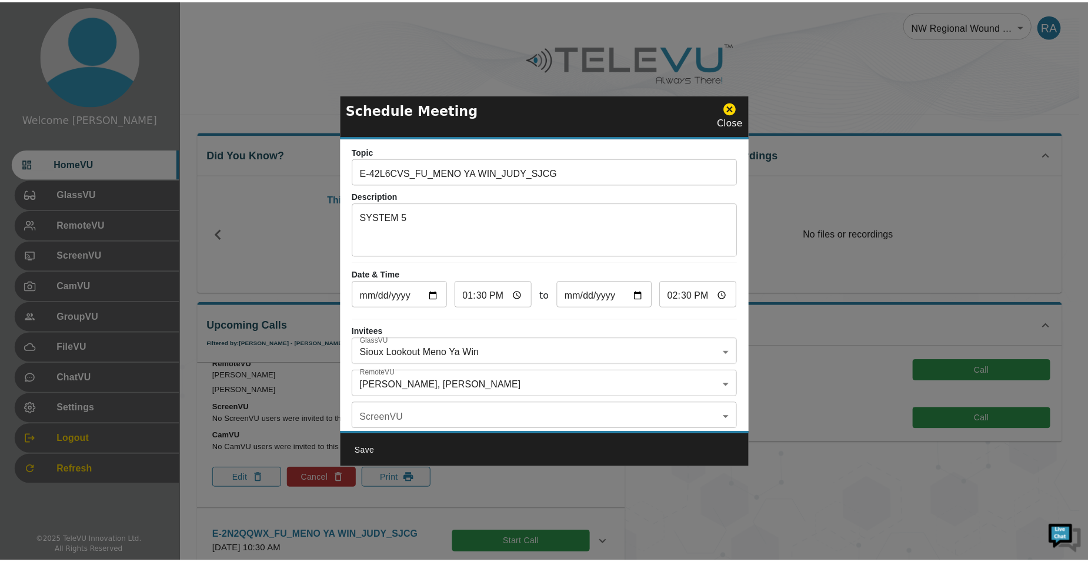
scroll to position [0, 0]
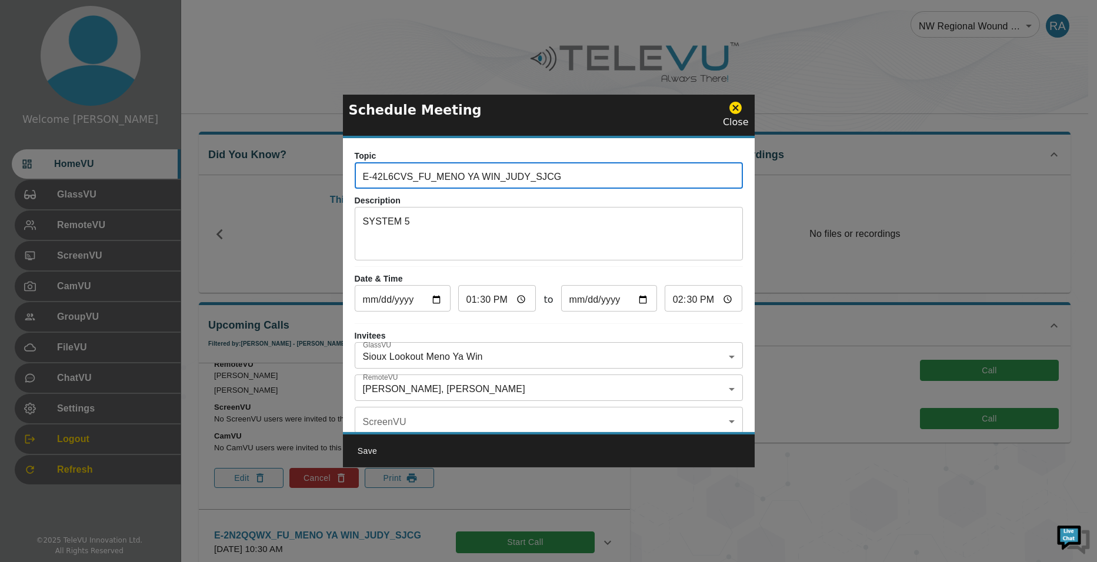
click at [572, 174] on input "E-42L6CVS_FU_MENO YA WIN_JUDY_SJCG" at bounding box center [549, 177] width 388 height 24
type input "E-42L6CVS_FU_MENO YA WIN_JUDY_SJCG"
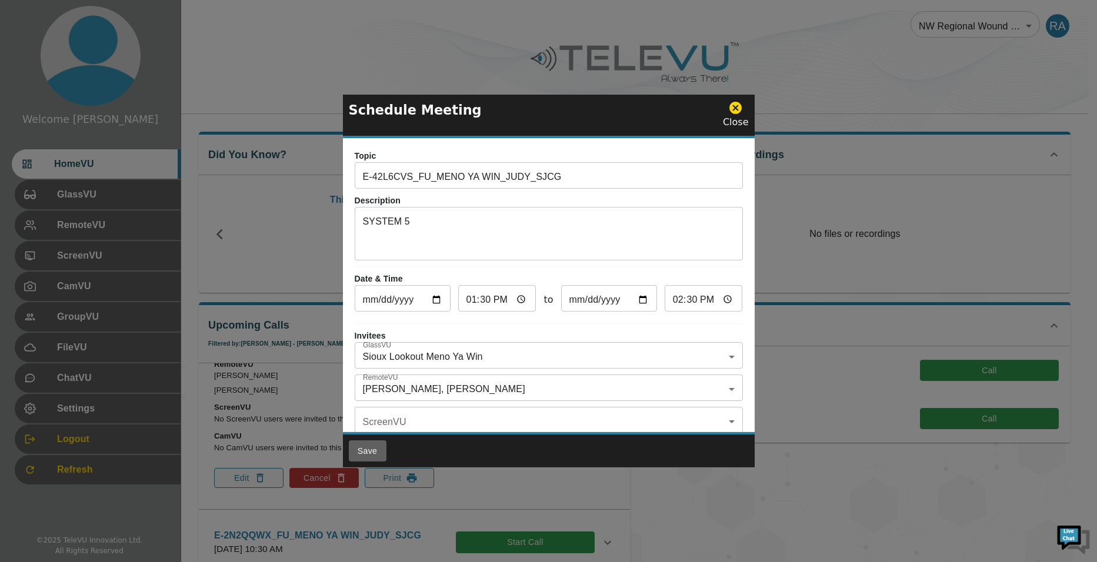
click at [371, 449] on button "Save" at bounding box center [368, 452] width 38 height 22
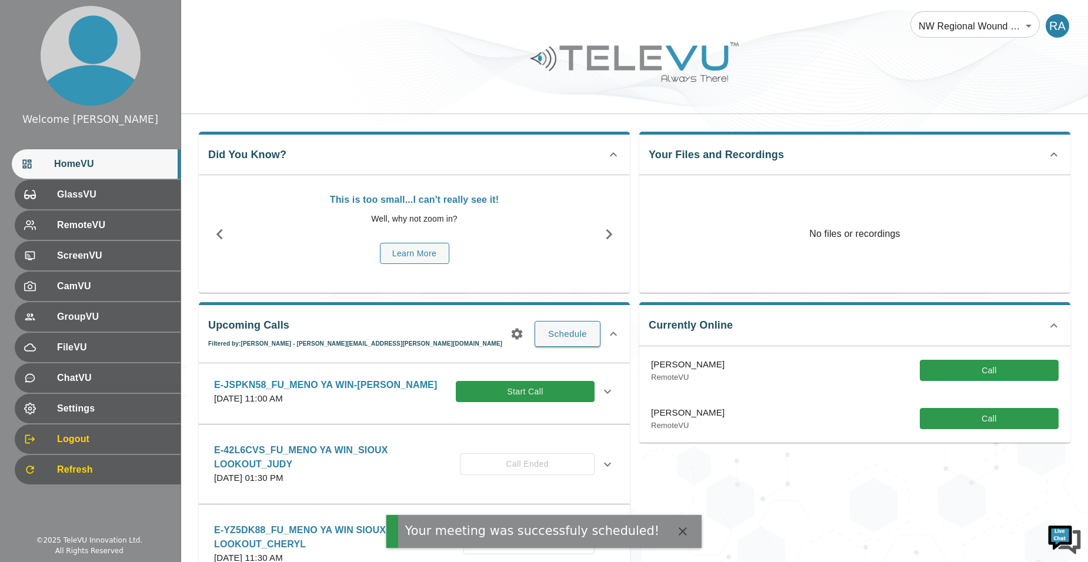
click at [522, 332] on icon "button" at bounding box center [517, 334] width 11 height 11
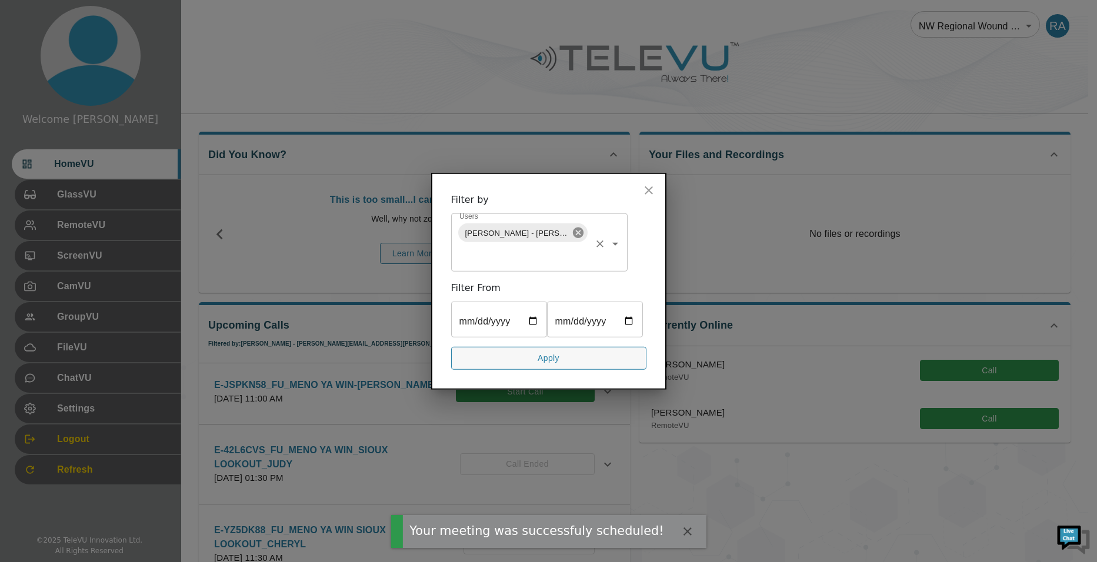
click at [578, 226] on icon at bounding box center [578, 232] width 13 height 13
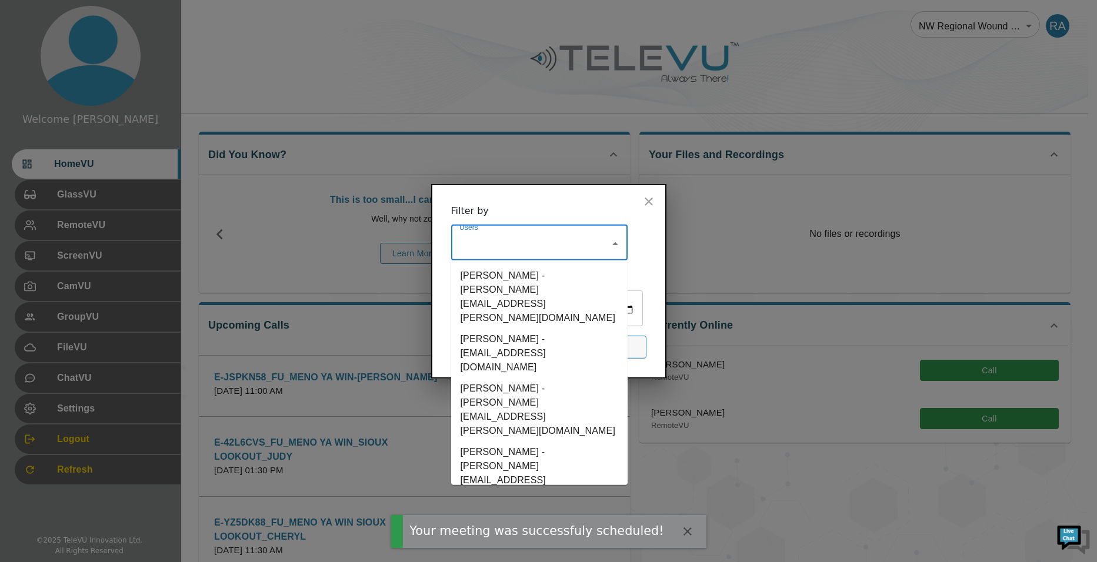
click at [538, 233] on input "Users" at bounding box center [530, 244] width 148 height 22
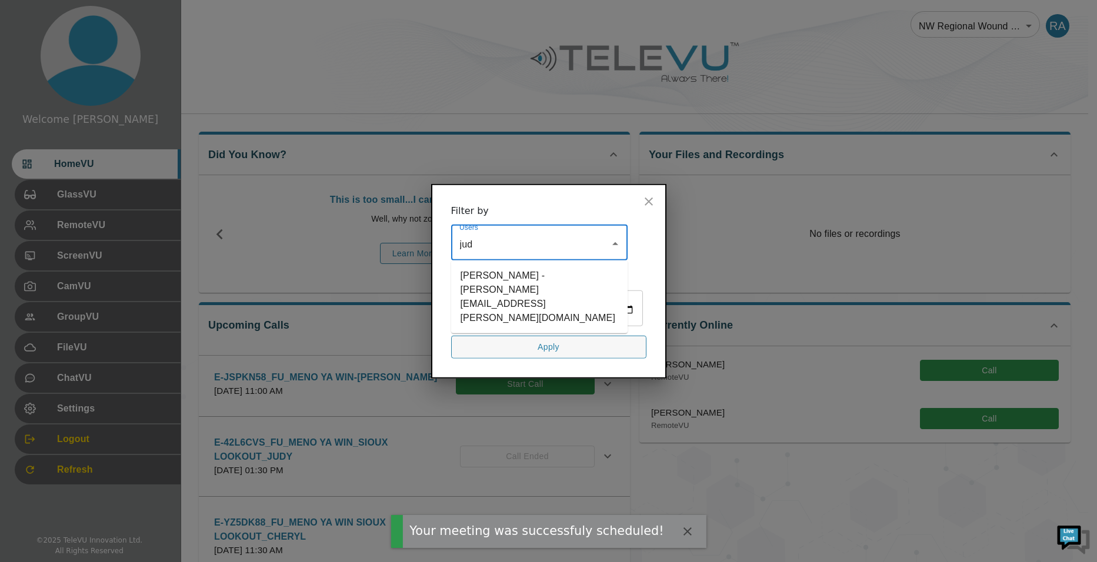
type input "[PERSON_NAME]"
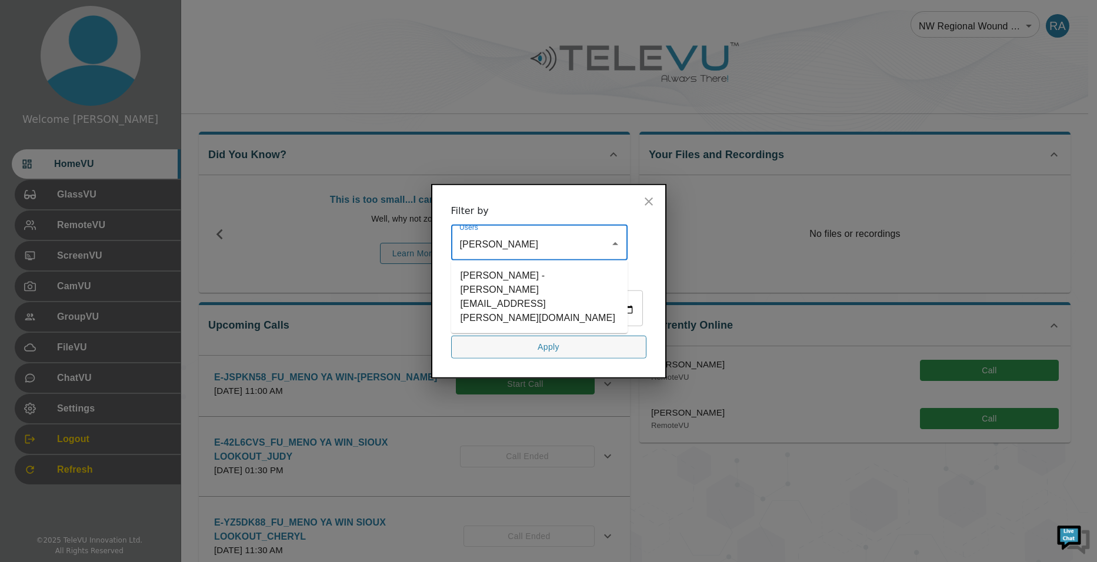
click at [530, 265] on li "[PERSON_NAME] - [PERSON_NAME][EMAIL_ADDRESS][PERSON_NAME][DOMAIN_NAME]" at bounding box center [539, 297] width 176 height 64
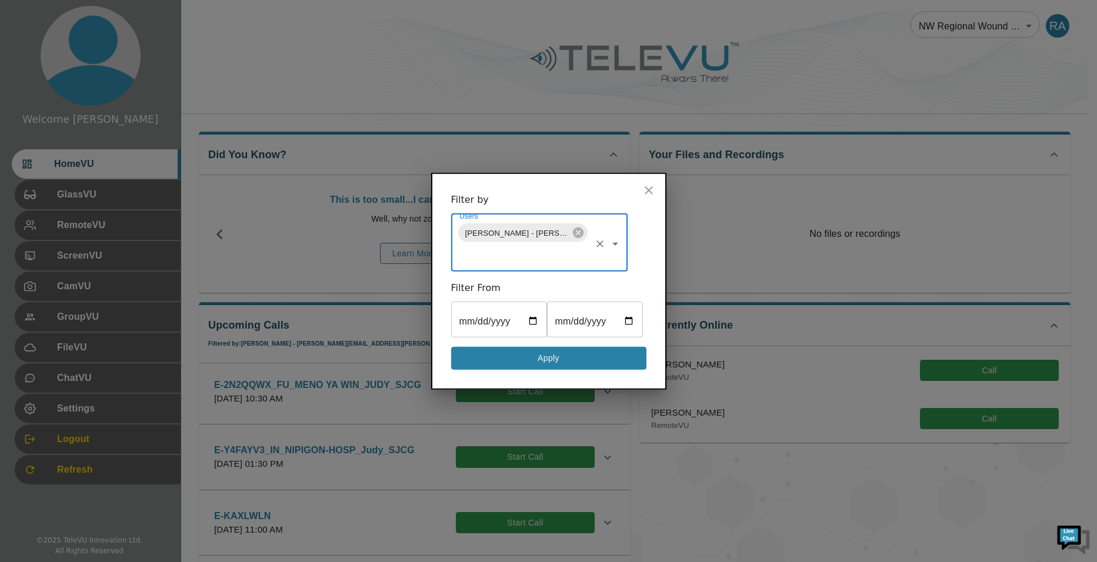
click at [568, 368] on button "Apply" at bounding box center [548, 358] width 195 height 23
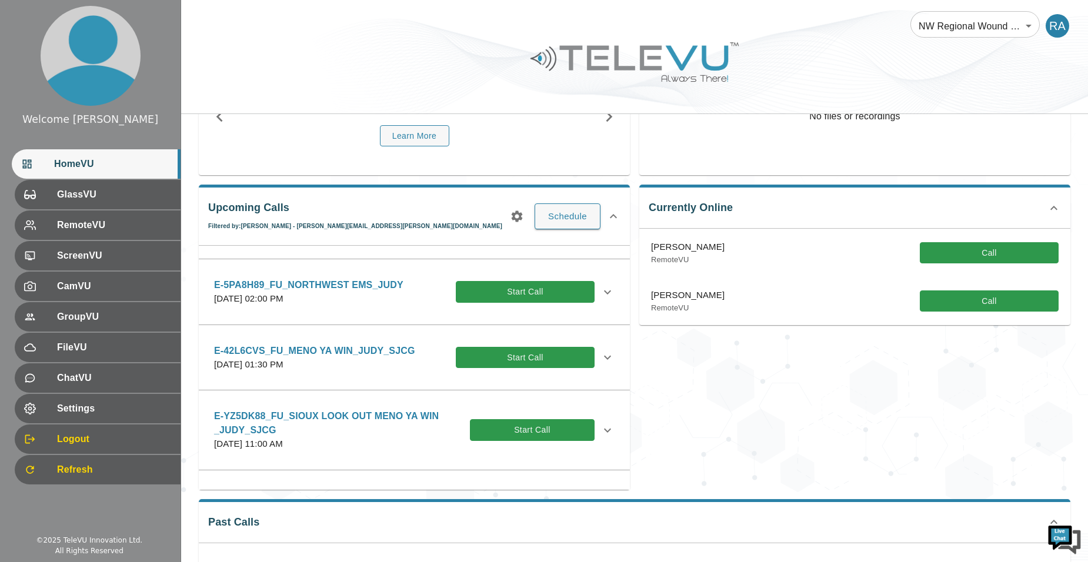
scroll to position [176, 0]
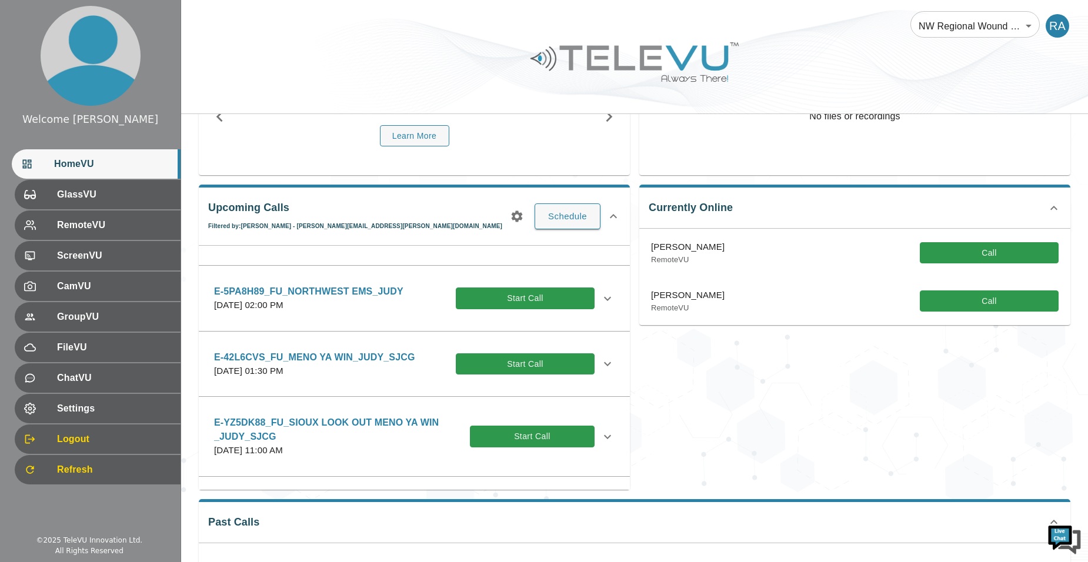
click at [600, 368] on icon at bounding box center [607, 364] width 14 height 14
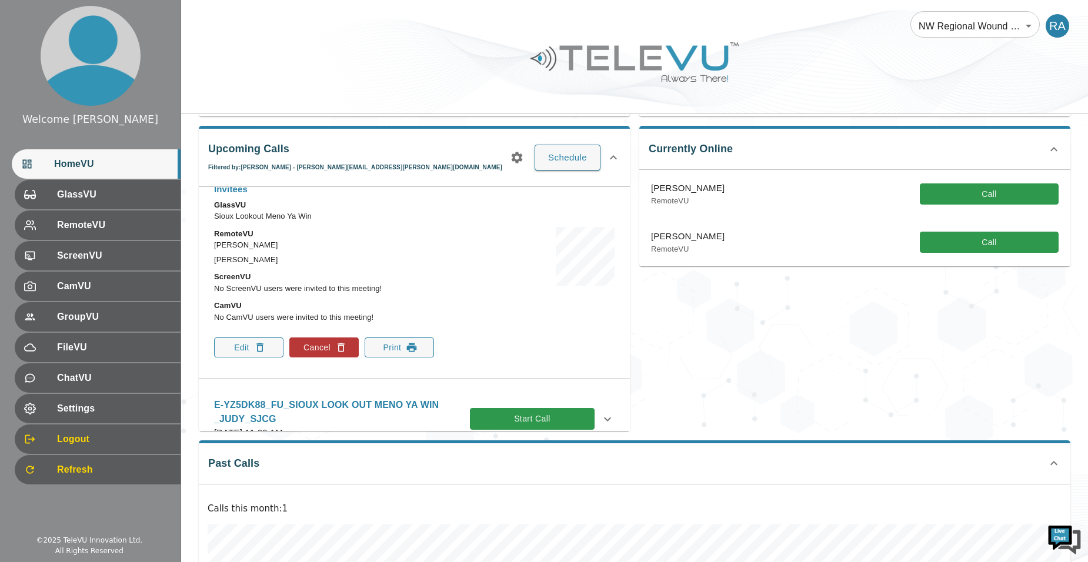
scroll to position [353, 0]
click at [396, 351] on button "Print" at bounding box center [399, 346] width 69 height 20
